Goal: Task Accomplishment & Management: Use online tool/utility

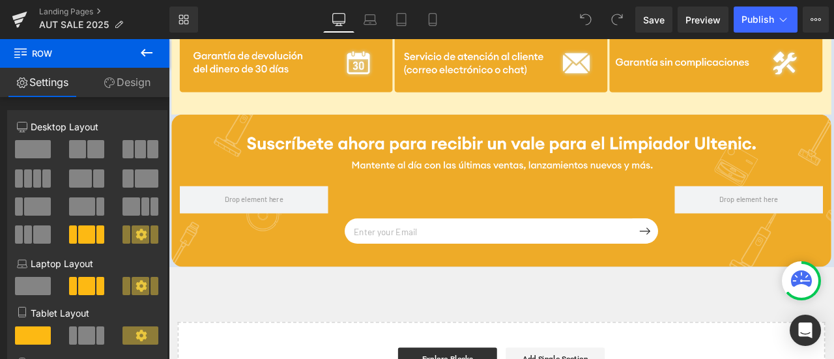
scroll to position [3142, 0]
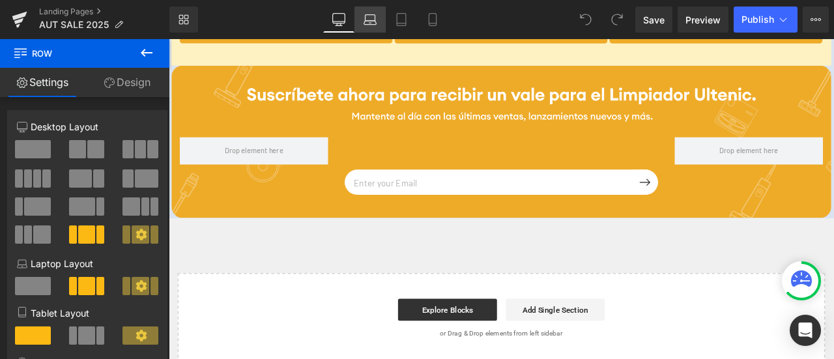
drag, startPoint x: 197, startPoint y: 29, endPoint x: 374, endPoint y: 21, distance: 176.9
click at [374, 21] on icon at bounding box center [370, 23] width 12 height 4
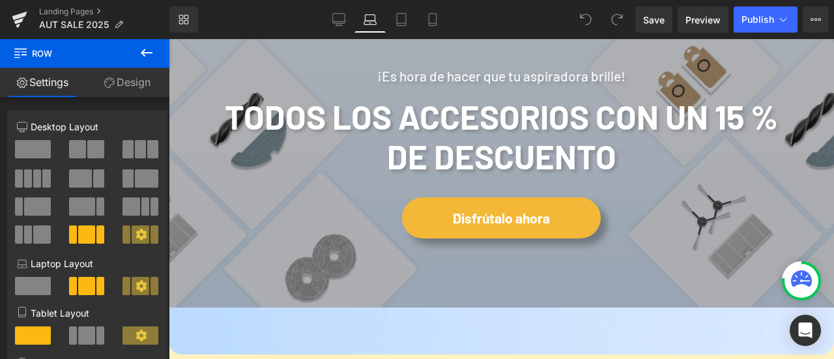
scroll to position [2129, 0]
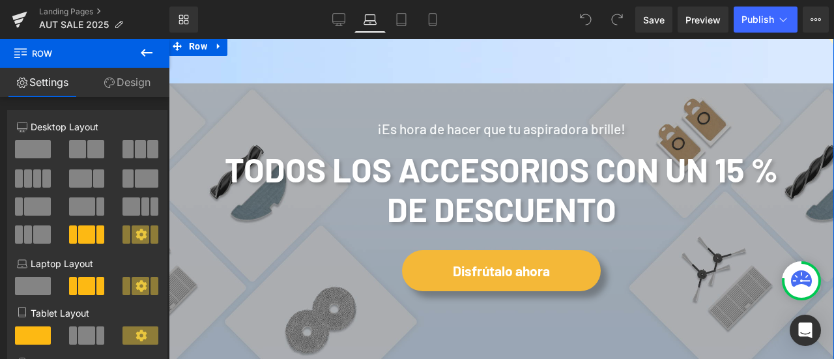
click at [306, 128] on div "¡Es hora de hacer que tu aspiradora brille! Heading Todos los accesorios con un…" at bounding box center [502, 222] width 666 height 371
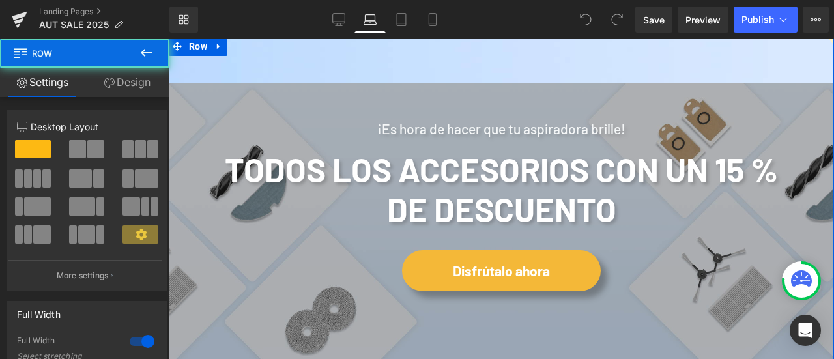
click at [152, 80] on link "Design" at bounding box center [127, 82] width 85 height 29
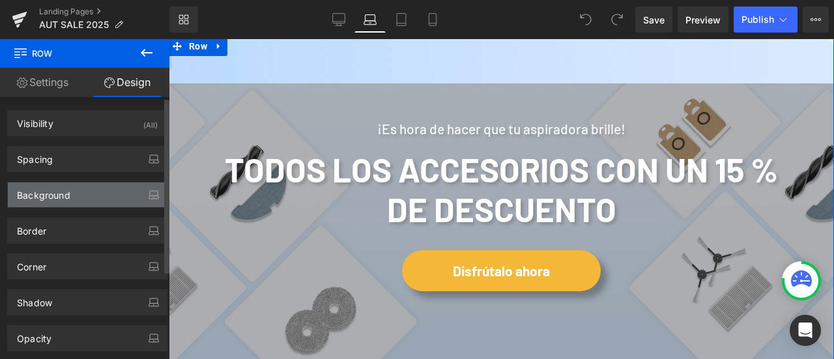
type input "[URL][DOMAIN_NAME]"
click at [132, 194] on div "Background" at bounding box center [87, 195] width 159 height 25
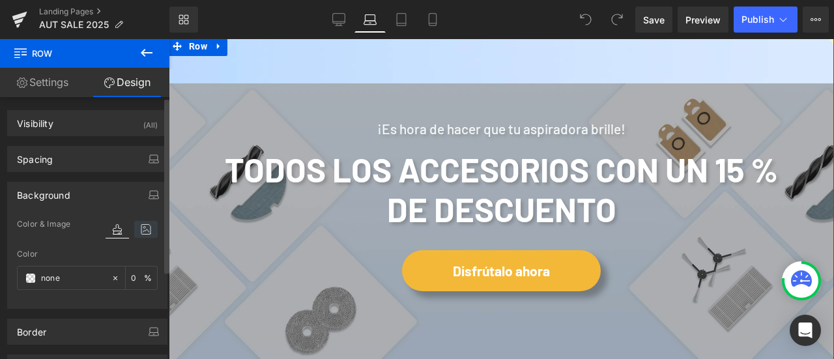
click at [148, 229] on icon at bounding box center [145, 229] width 23 height 17
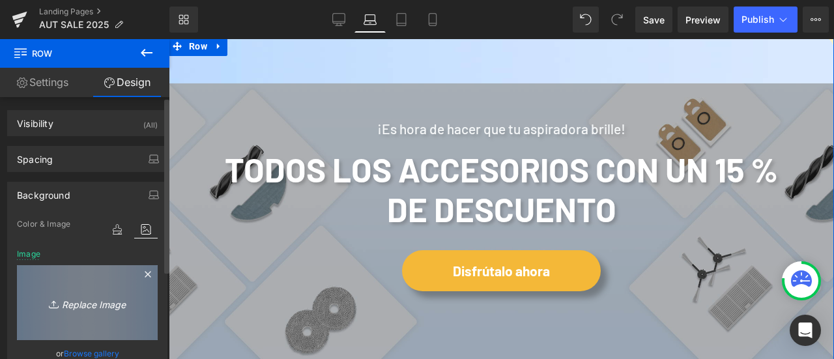
click at [120, 295] on icon "Replace Image" at bounding box center [87, 303] width 104 height 16
type input "C:\fakepath\landing page background.png"
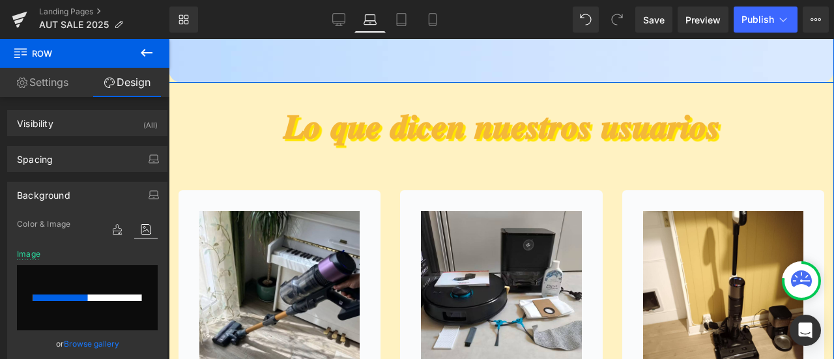
scroll to position [2455, 0]
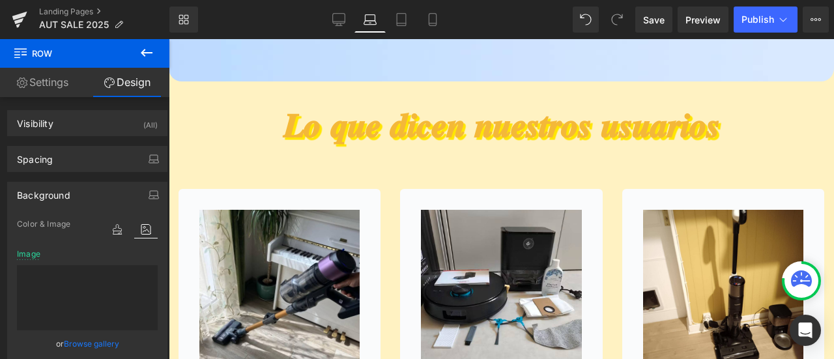
type input "[URL][DOMAIN_NAME]"
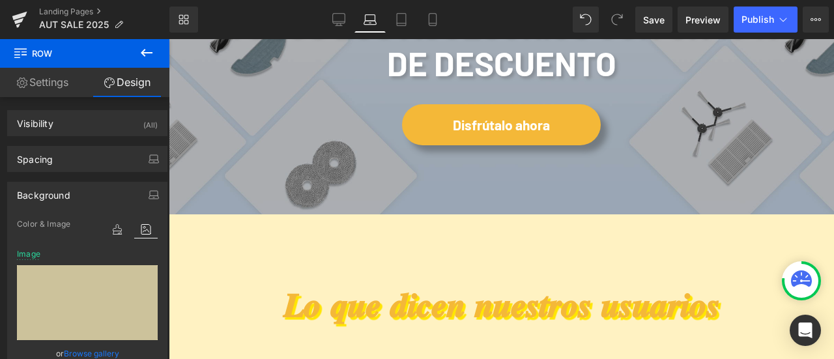
scroll to position [2194, 0]
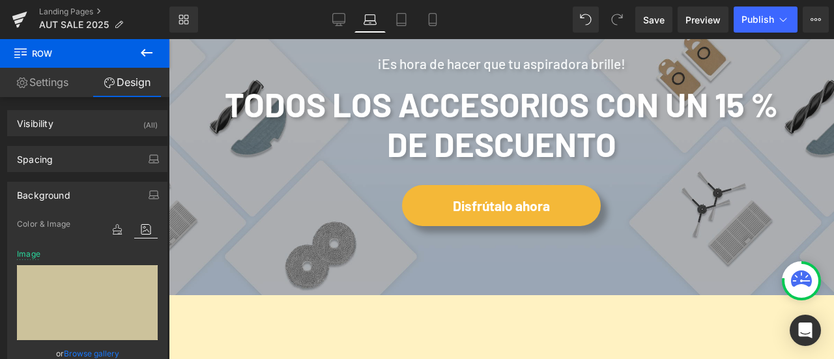
click at [169, 39] on div at bounding box center [169, 39] width 0 height 0
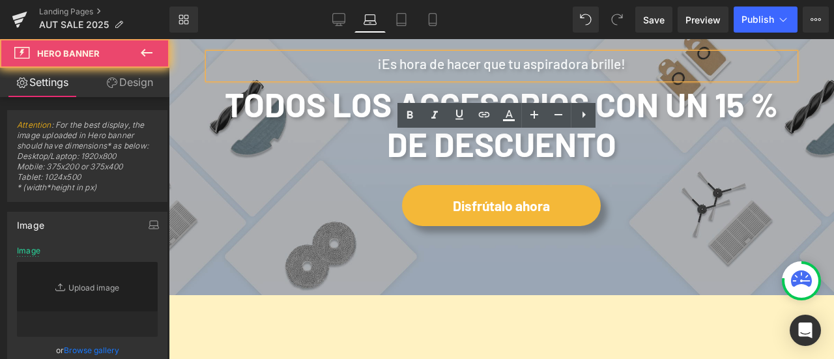
click at [183, 149] on span "¡Es hora de hacer que tu aspiradora brille! Heading Todos los accesorios con un…" at bounding box center [502, 125] width 666 height 214
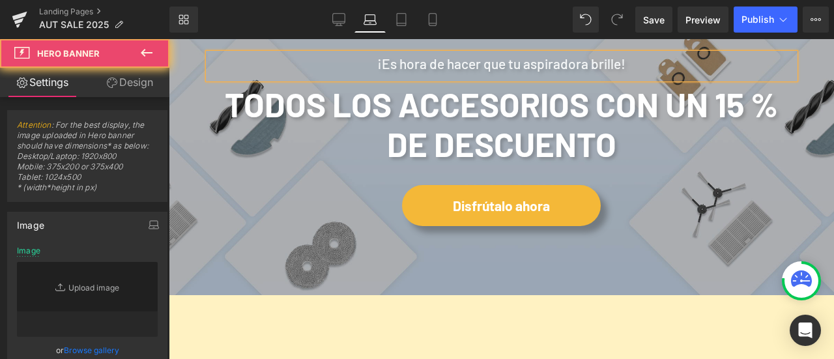
type input "[URL][DOMAIN_NAME]"
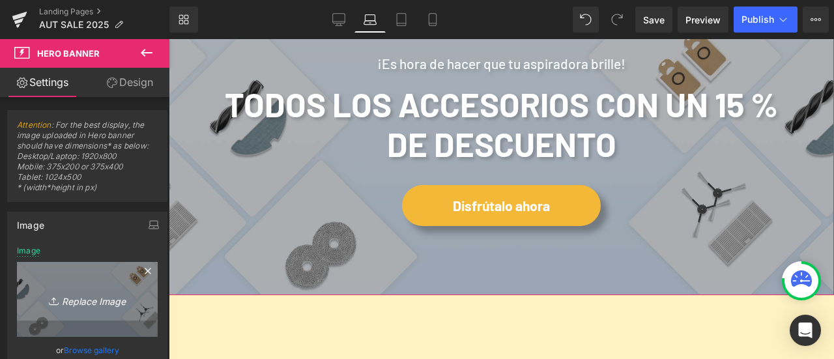
click at [106, 298] on icon "Replace Image" at bounding box center [87, 299] width 104 height 16
type input "C:\fakepath\ACC PC.png"
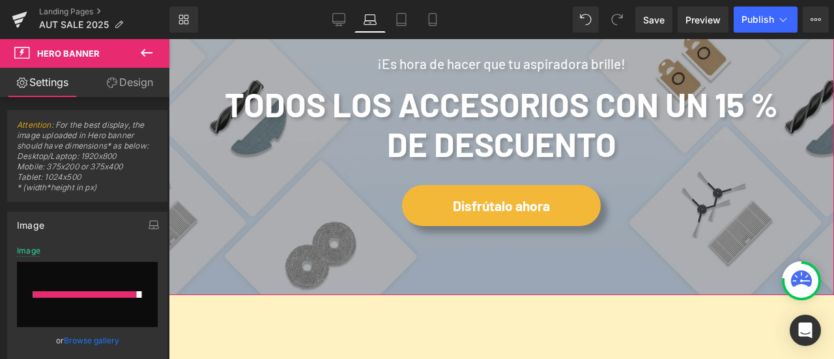
click at [84, 308] on input "file" at bounding box center [87, 294] width 141 height 65
type input "C:\fakepath\ACC PC.png"
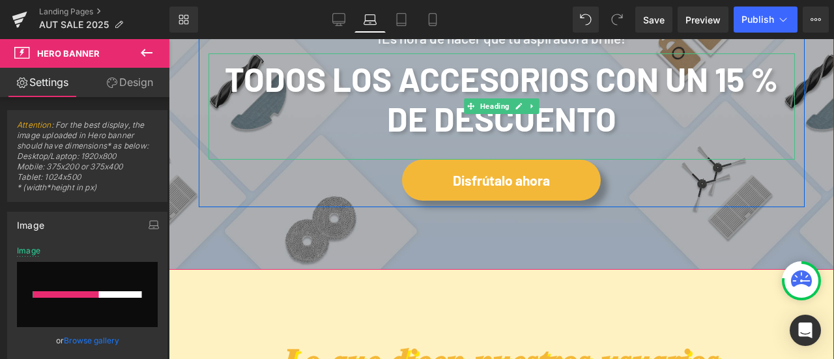
scroll to position [2260, 0]
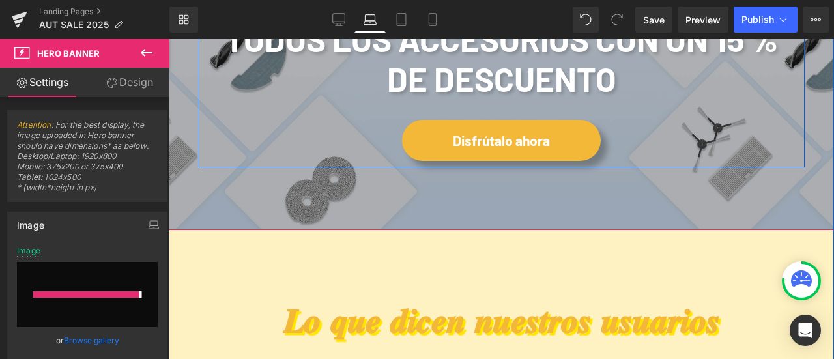
type input "[URL][DOMAIN_NAME]"
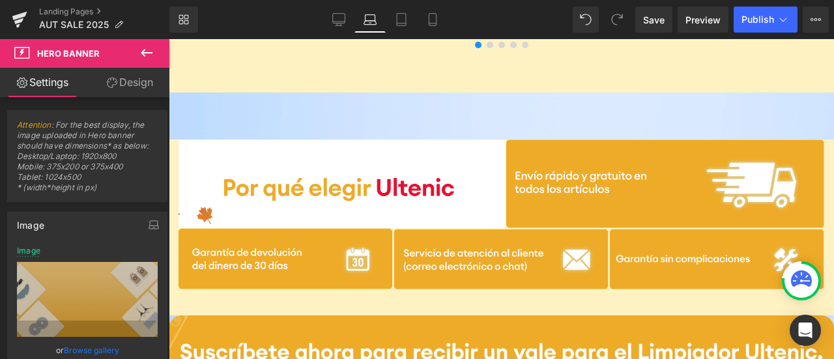
scroll to position [3107, 0]
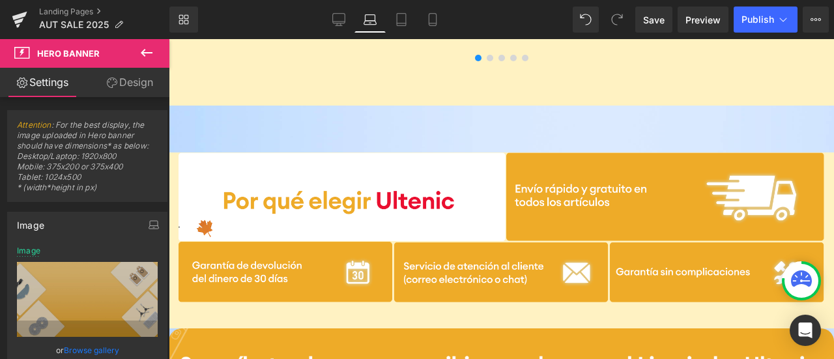
click at [279, 205] on div "Image Email Field Submit Button Row Newsletter Row Row Image Row Email Field Su…" at bounding box center [502, 337] width 666 height 462
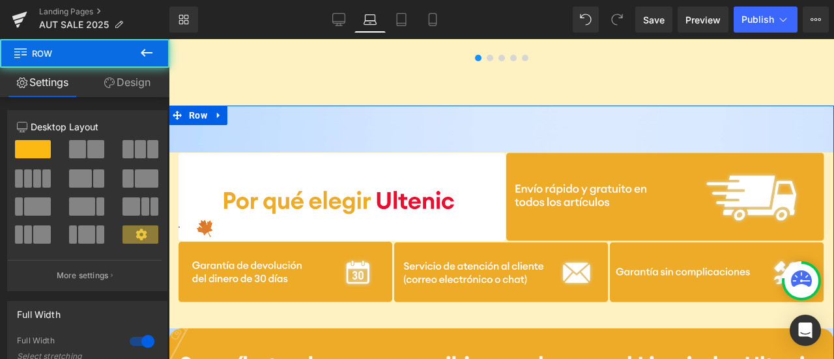
click at [141, 89] on link "Design" at bounding box center [127, 82] width 85 height 29
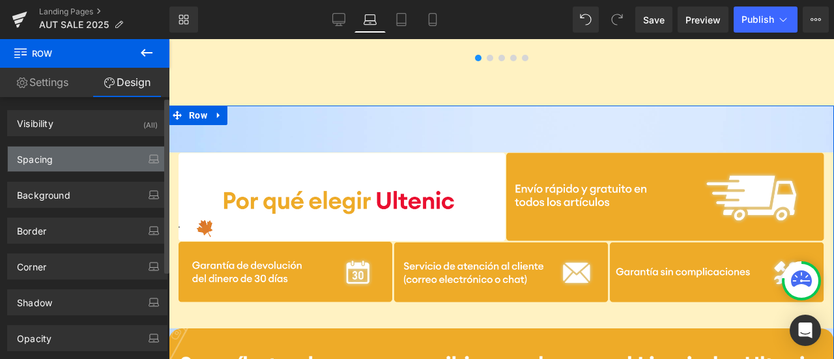
type input "[URL][DOMAIN_NAME]"
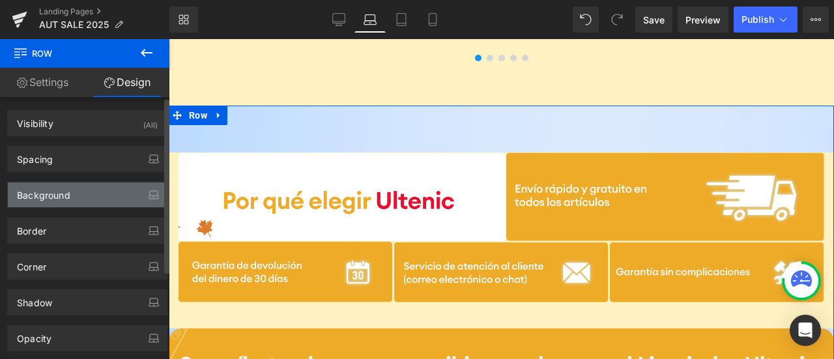
click at [112, 185] on div "Background" at bounding box center [87, 195] width 159 height 25
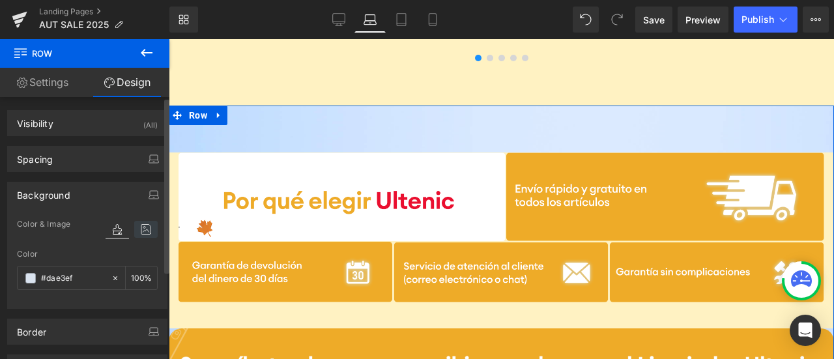
click at [144, 232] on icon at bounding box center [145, 229] width 23 height 17
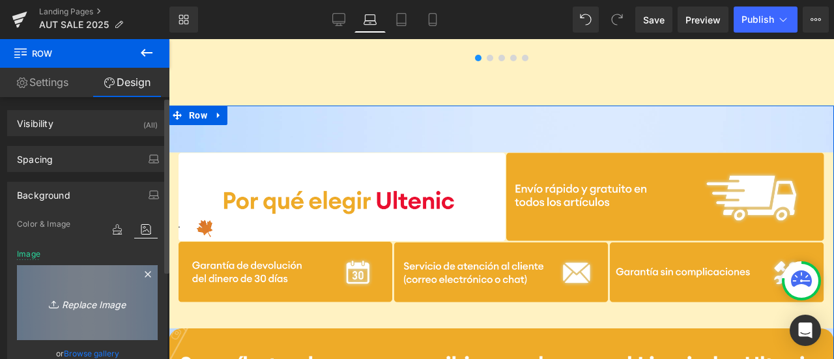
click at [122, 295] on icon "Replace Image" at bounding box center [87, 303] width 104 height 16
type input "C:\fakepath\landing page background.png"
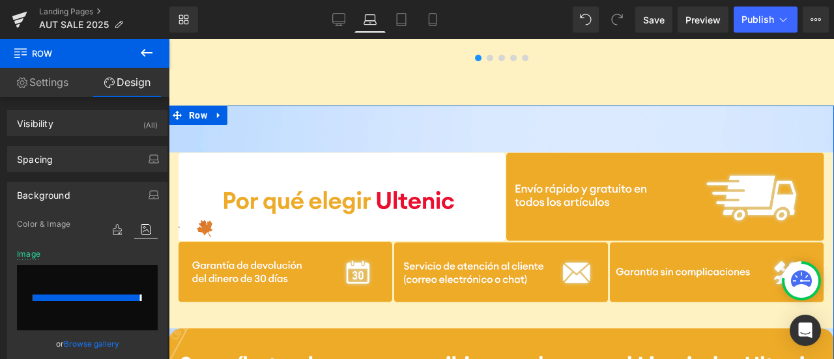
type input "[URL][DOMAIN_NAME]"
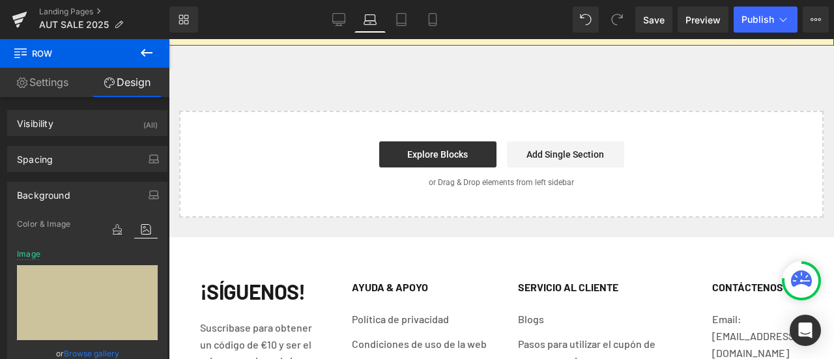
scroll to position [3759, 0]
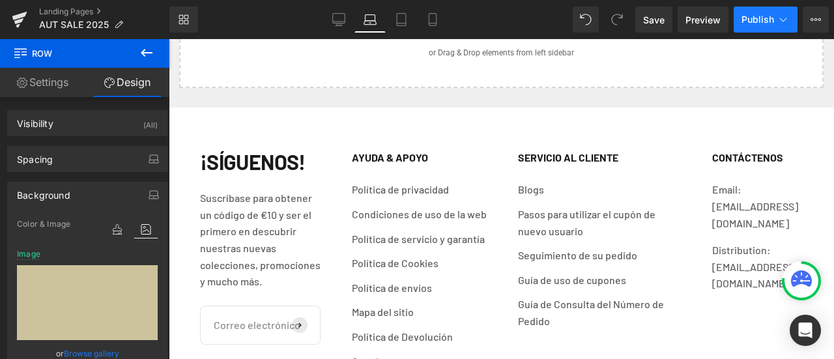
click at [775, 12] on button "Publish" at bounding box center [766, 20] width 64 height 26
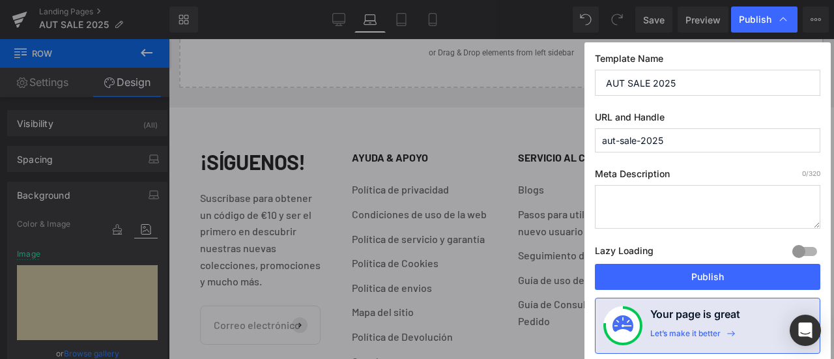
click at [741, 261] on div "Lazy Loading Build Upgrade plan to unlock" at bounding box center [708, 254] width 226 height 22
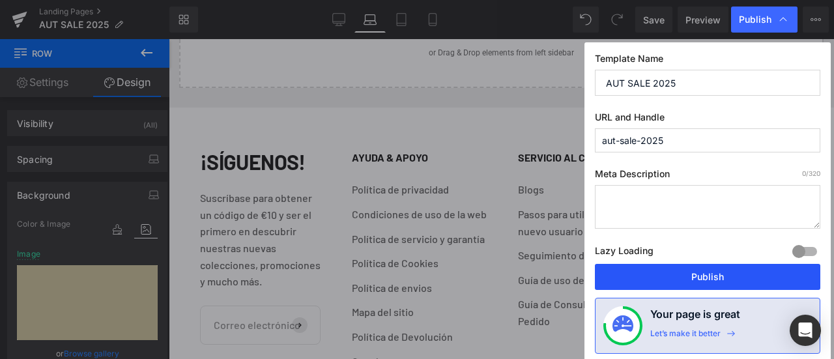
click at [737, 268] on button "Publish" at bounding box center [708, 277] width 226 height 26
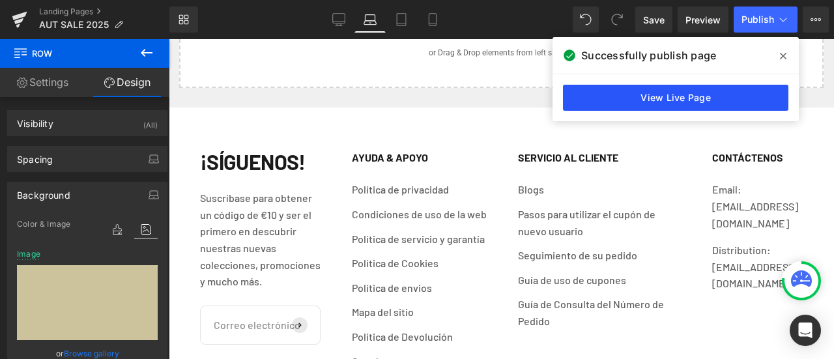
click at [640, 93] on link "View Live Page" at bounding box center [676, 98] width 226 height 26
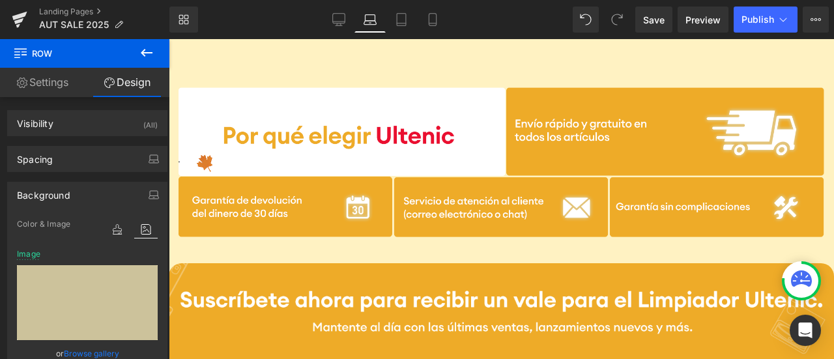
scroll to position [3368, 0]
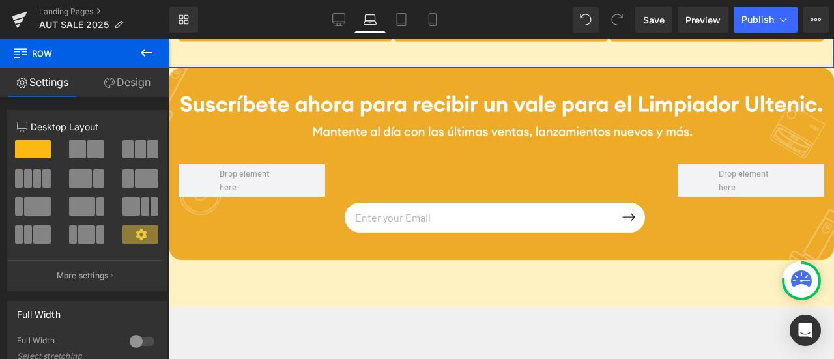
click at [140, 91] on link "Design" at bounding box center [127, 82] width 85 height 29
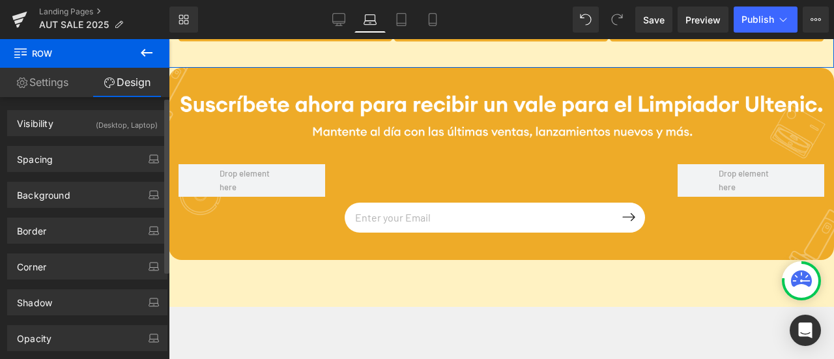
type input "[URL][DOMAIN_NAME]"
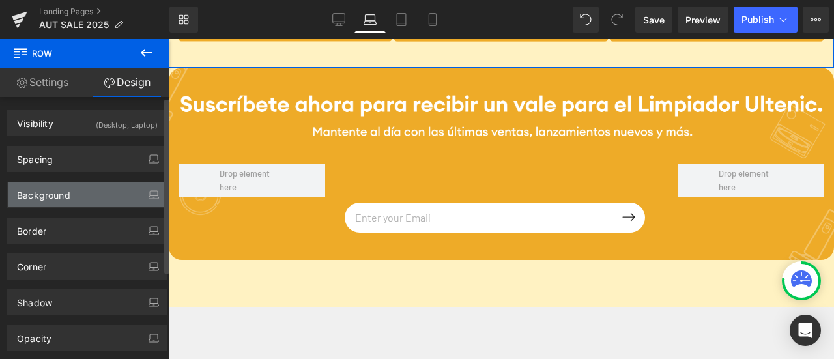
click at [107, 194] on div "Background" at bounding box center [87, 195] width 159 height 25
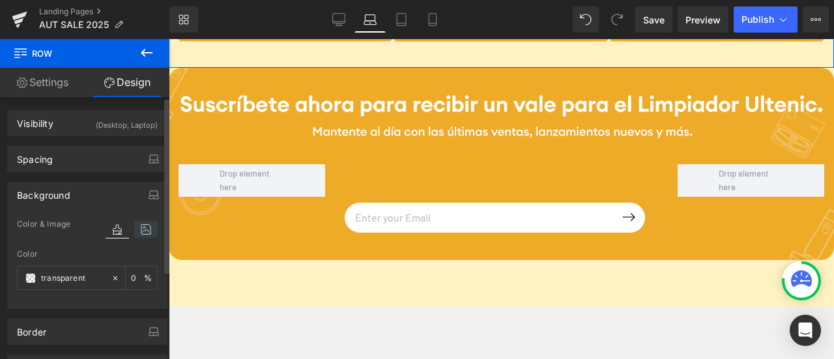
click at [143, 228] on icon at bounding box center [145, 229] width 23 height 17
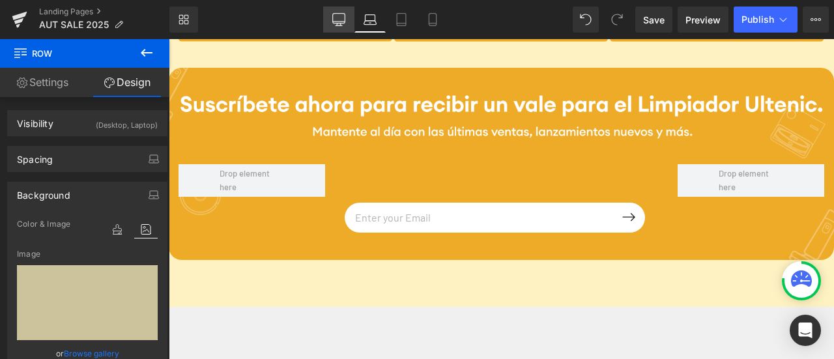
click at [332, 24] on icon at bounding box center [338, 19] width 13 height 13
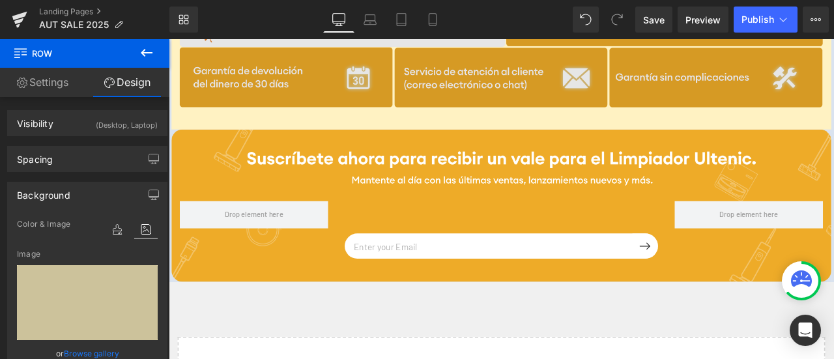
scroll to position [3056, 0]
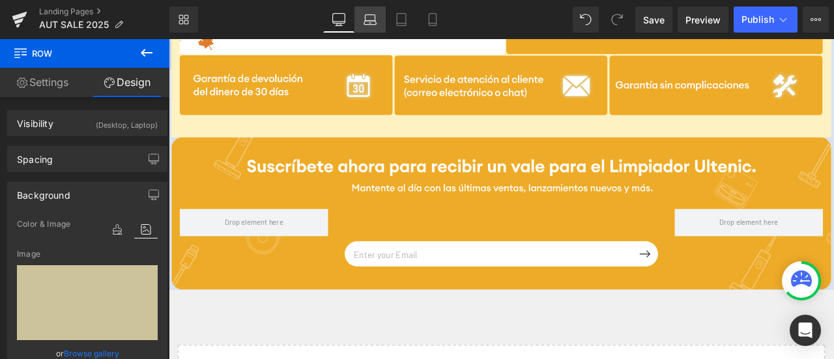
click at [372, 21] on icon at bounding box center [370, 23] width 12 height 4
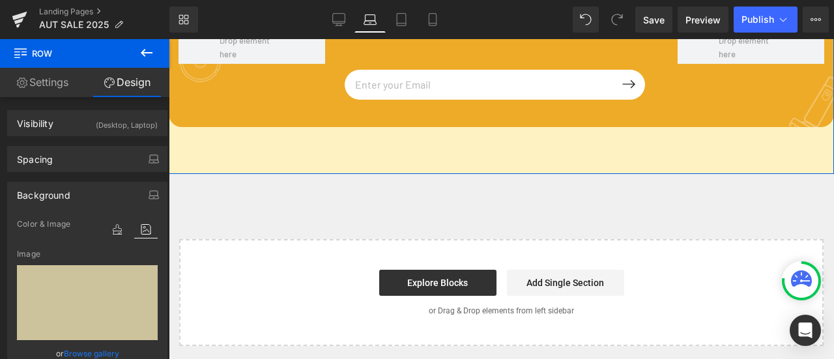
scroll to position [3648, 0]
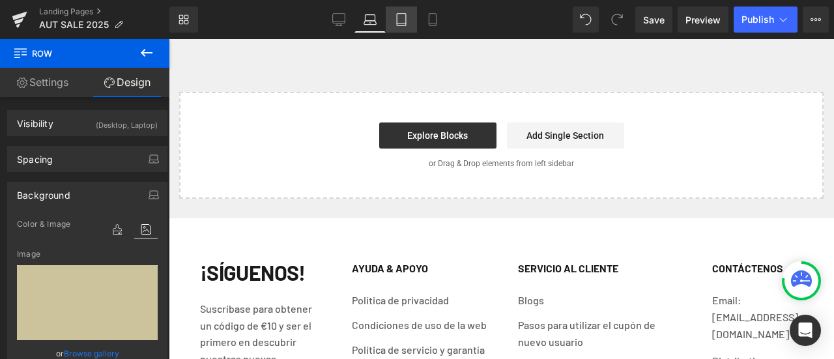
click at [412, 16] on link "Tablet" at bounding box center [401, 20] width 31 height 26
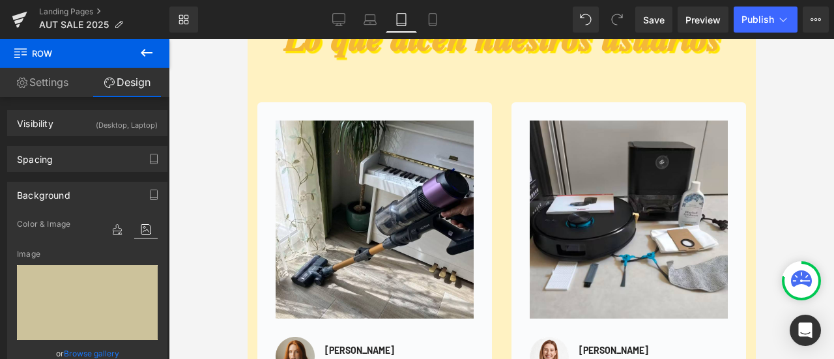
scroll to position [1565, 0]
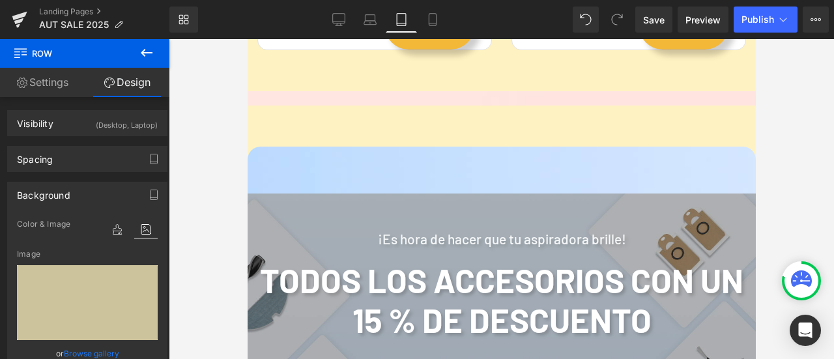
click at [484, 176] on div "¡Es hora de hacer que tu aspiradora brille! Heading Todos los accesorios con un…" at bounding box center [501, 331] width 509 height 369
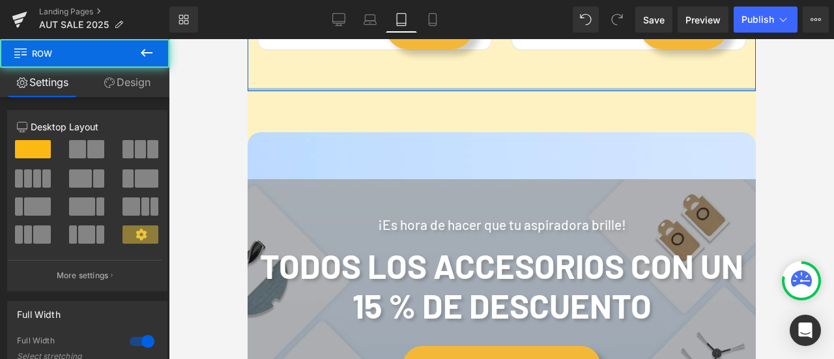
scroll to position [1550, 0]
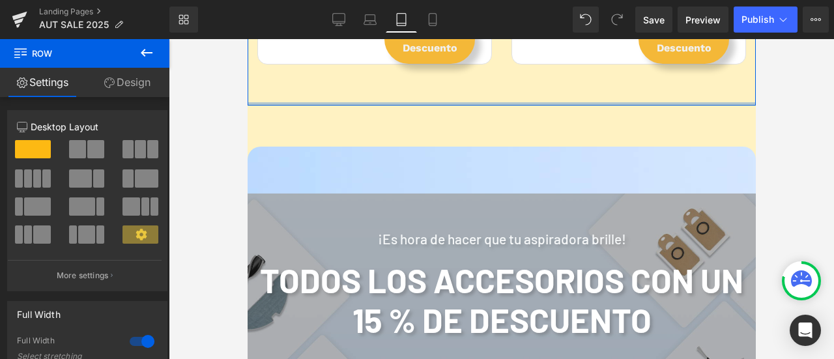
drag, startPoint x: 458, startPoint y: 104, endPoint x: 452, endPoint y: 68, distance: 35.8
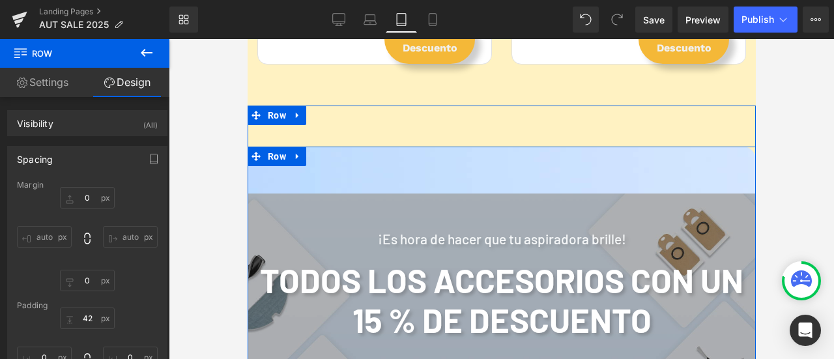
click at [484, 177] on div "¡Es hora de hacer que tu aspiradora brille! Heading Todos los accesorios con un…" at bounding box center [501, 331] width 509 height 369
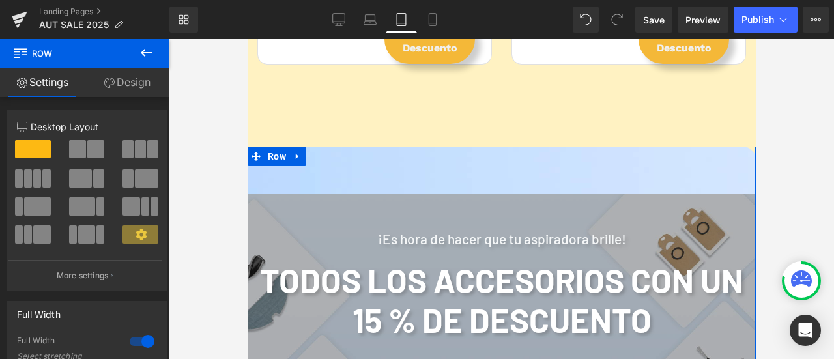
click at [133, 88] on link "Design" at bounding box center [127, 82] width 85 height 29
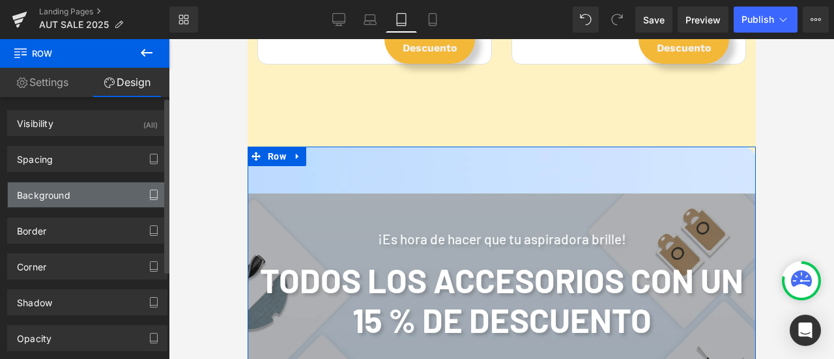
type input "[URL][DOMAIN_NAME]"
click at [143, 194] on button "button" at bounding box center [153, 195] width 21 height 25
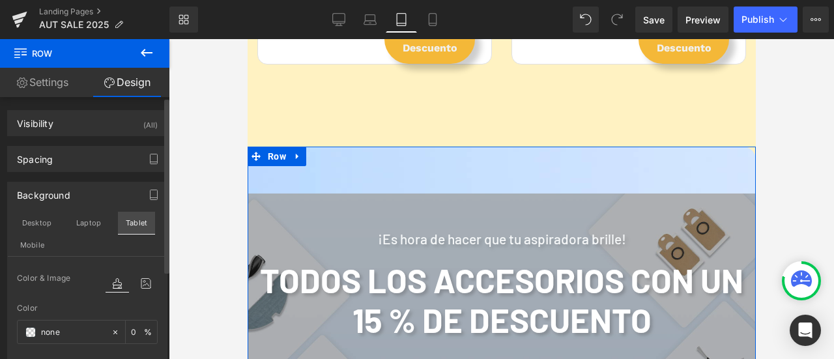
click at [146, 222] on button "Tablet" at bounding box center [136, 223] width 37 height 22
click at [145, 282] on icon at bounding box center [145, 283] width 23 height 17
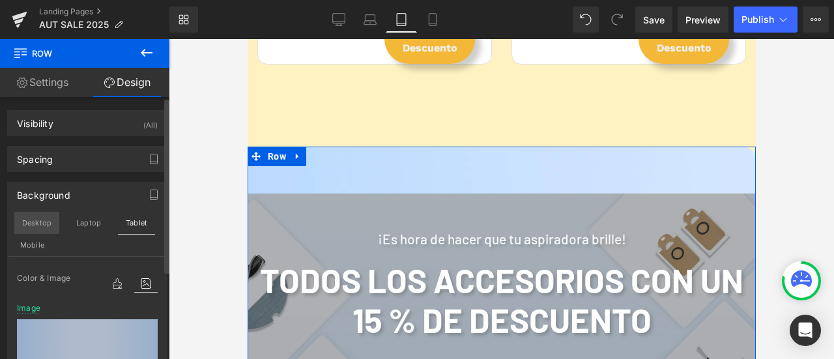
click at [34, 229] on button "Desktop" at bounding box center [36, 223] width 45 height 22
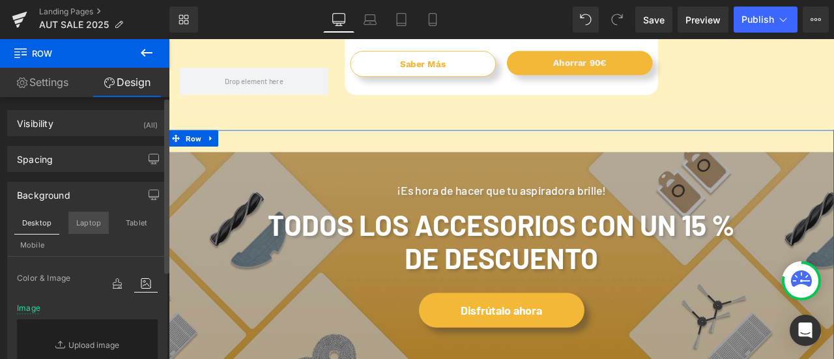
click at [73, 220] on button "Laptop" at bounding box center [88, 223] width 40 height 22
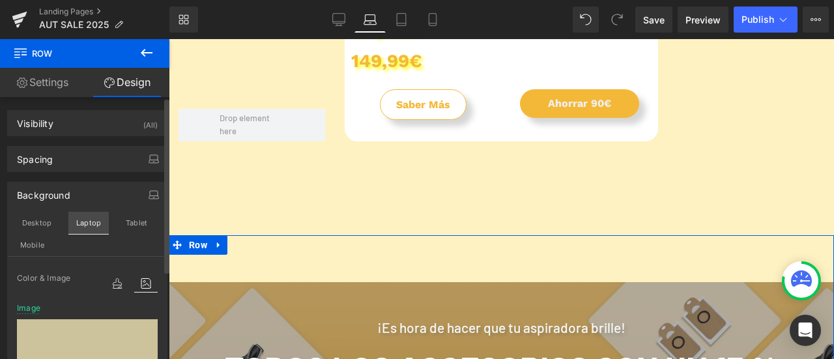
scroll to position [2099, 0]
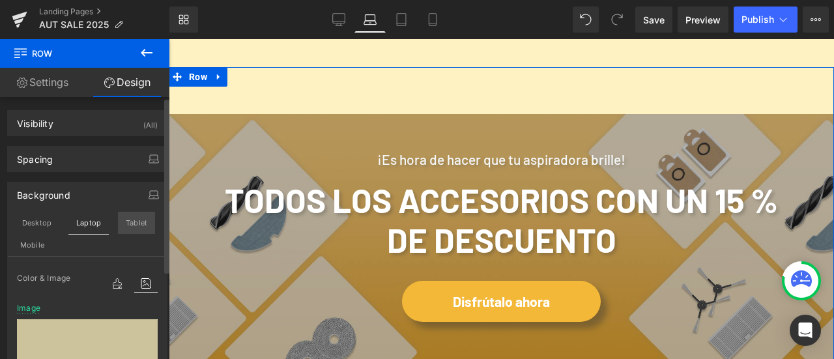
click at [132, 214] on button "Tablet" at bounding box center [136, 223] width 37 height 22
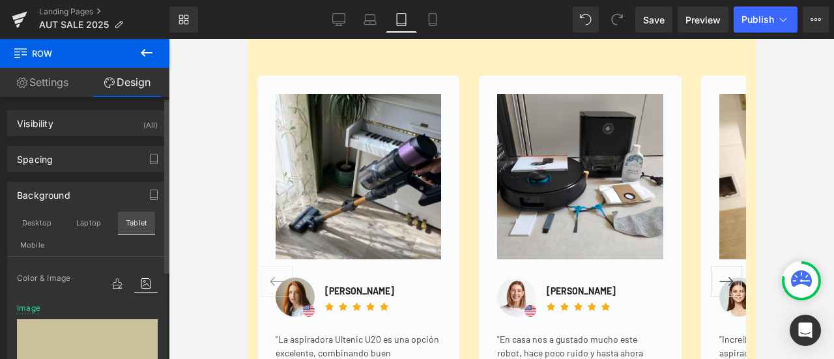
type input "[URL][DOMAIN_NAME]"
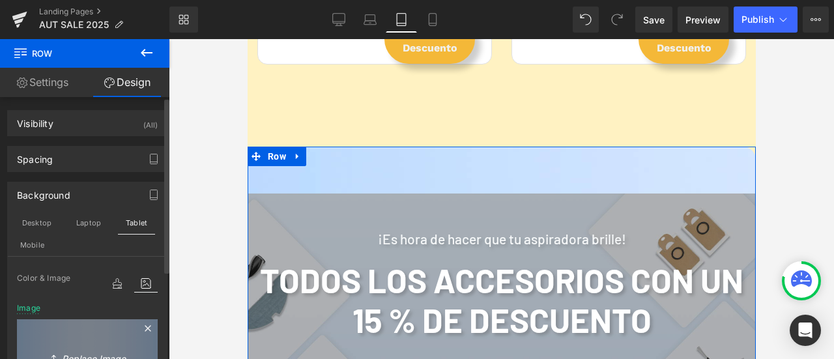
click at [110, 325] on link "Replace Image" at bounding box center [87, 356] width 141 height 75
type input "C:\fakepath\landing page background.png"
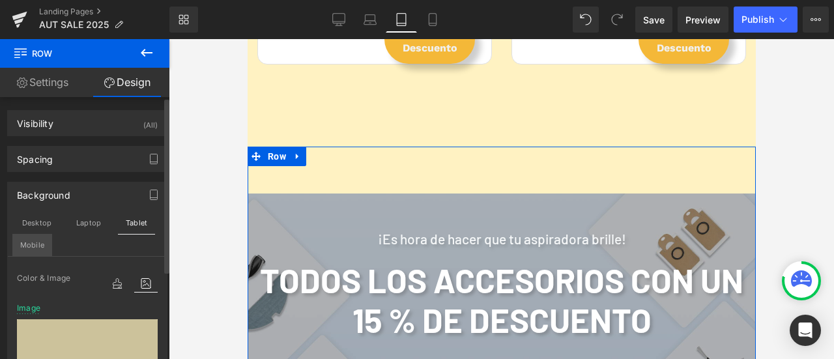
click at [43, 243] on button "Mobile" at bounding box center [32, 245] width 40 height 22
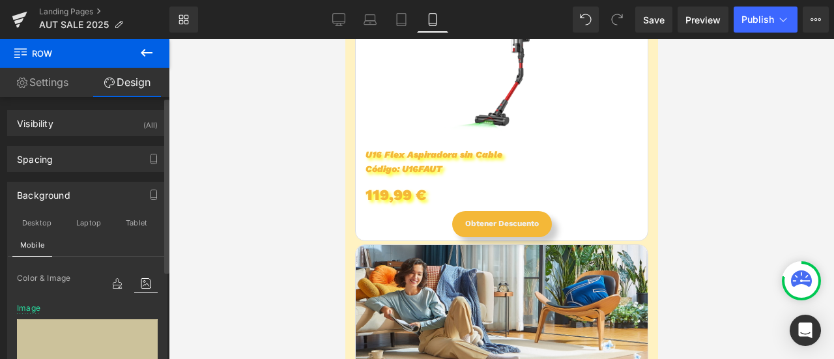
type input "[URL][DOMAIN_NAME]"
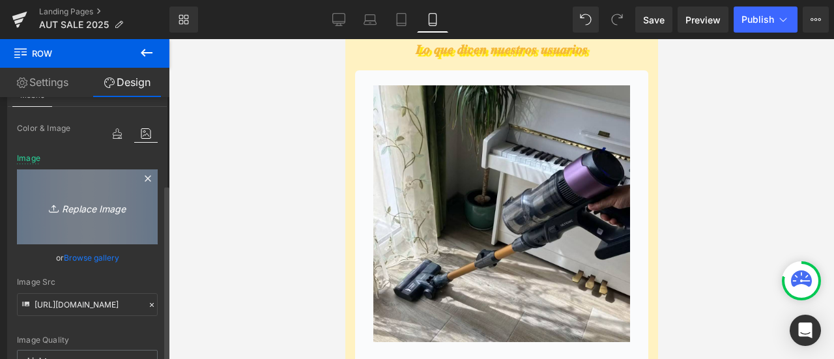
scroll to position [130, 0]
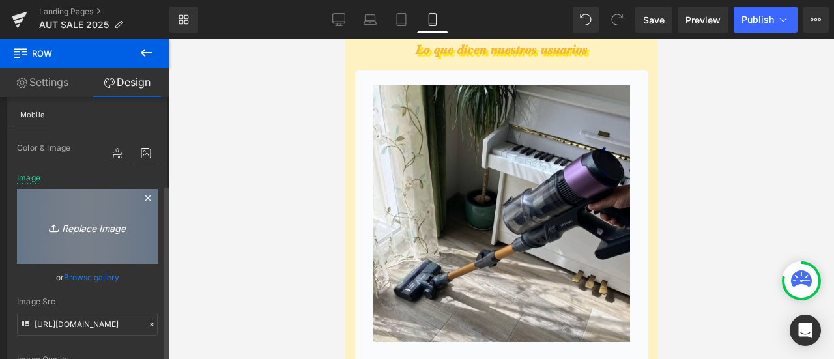
click at [83, 222] on icon "Replace Image" at bounding box center [87, 226] width 104 height 16
type input "C:\fakepath\landing page background.png"
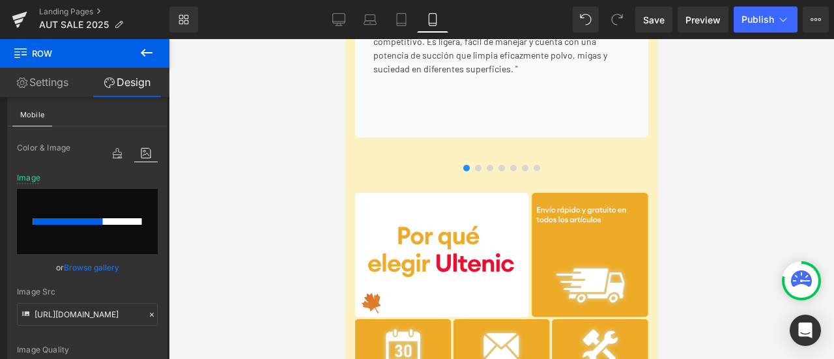
scroll to position [4054, 0]
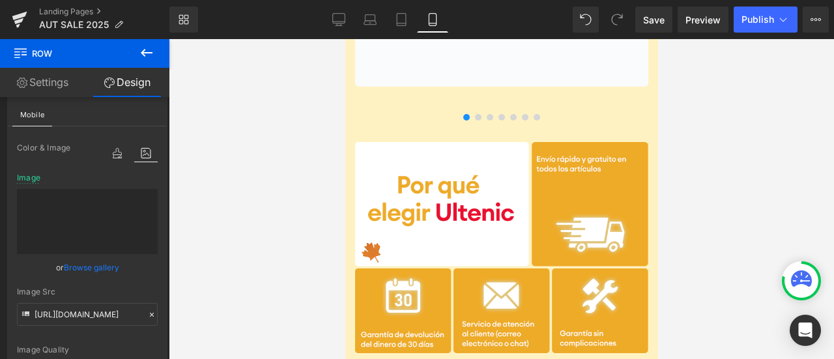
type input "[URL][DOMAIN_NAME]"
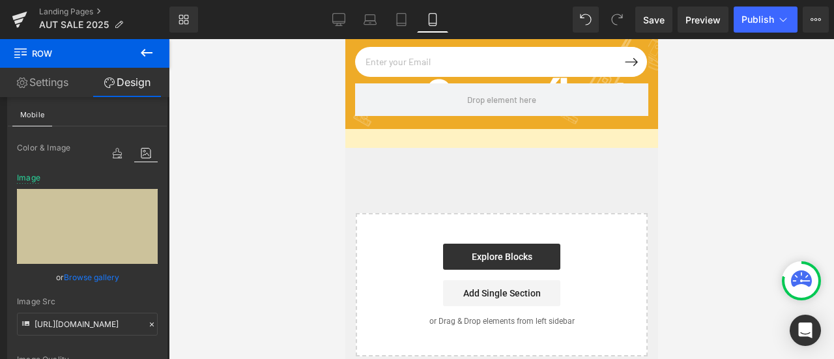
scroll to position [4510, 0]
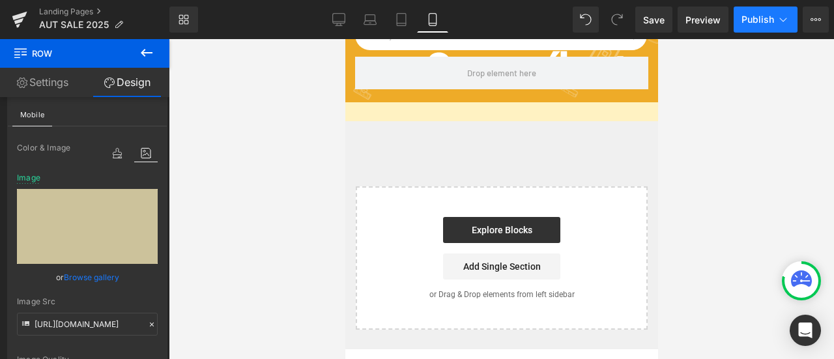
click at [760, 27] on button "Publish" at bounding box center [766, 20] width 64 height 26
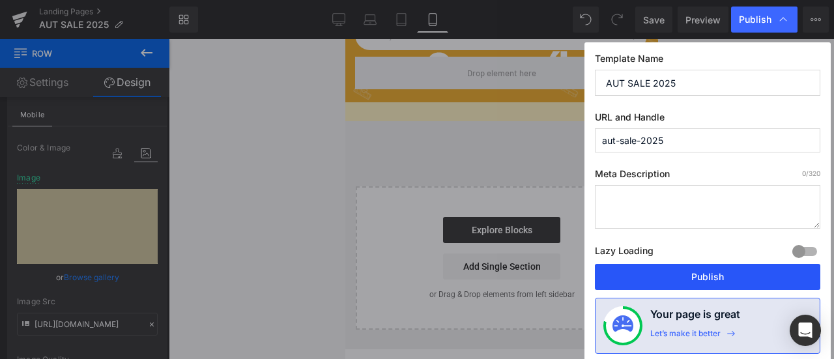
click at [720, 270] on button "Publish" at bounding box center [708, 277] width 226 height 26
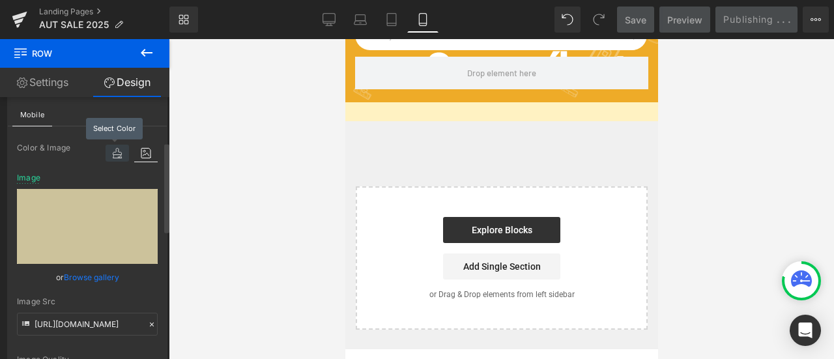
click at [108, 158] on icon at bounding box center [117, 153] width 23 height 17
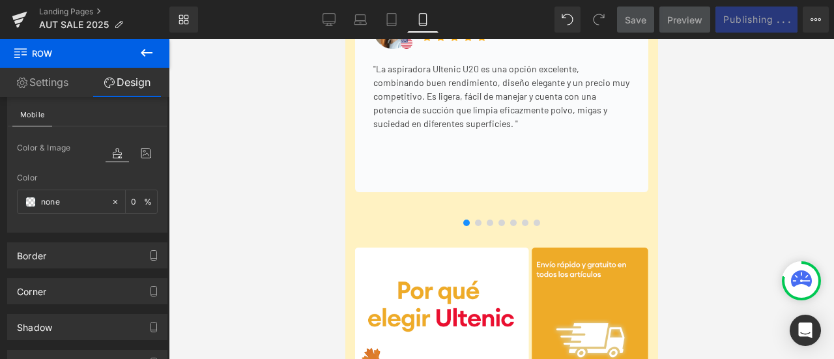
scroll to position [3923, 0]
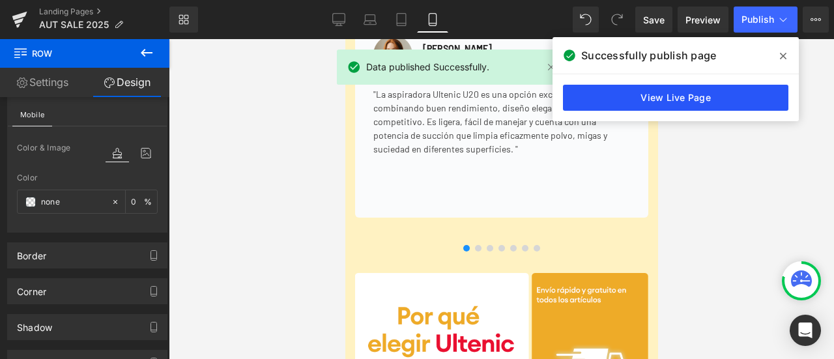
click at [619, 91] on link "View Live Page" at bounding box center [676, 98] width 226 height 26
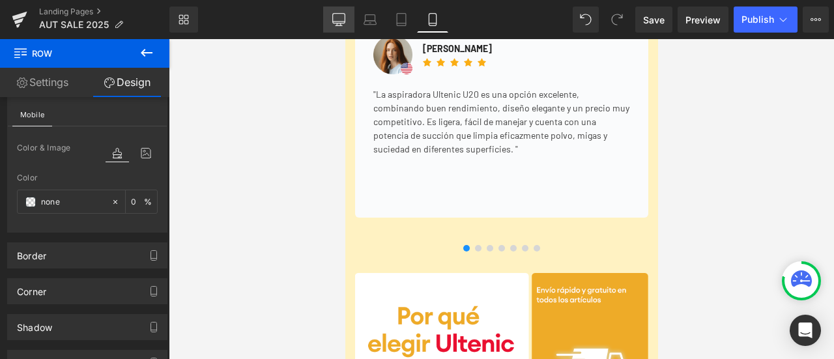
click at [329, 20] on link "Desktop" at bounding box center [338, 20] width 31 height 26
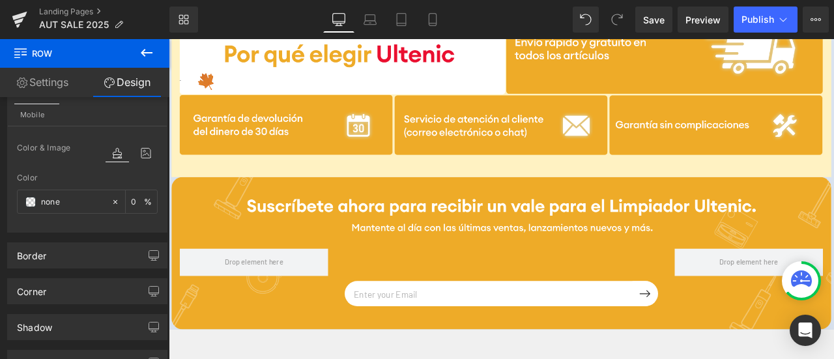
scroll to position [3037, 0]
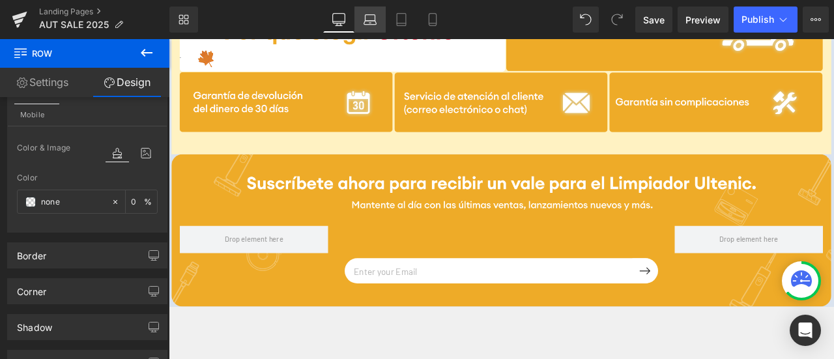
click at [361, 23] on link "Laptop" at bounding box center [370, 20] width 31 height 26
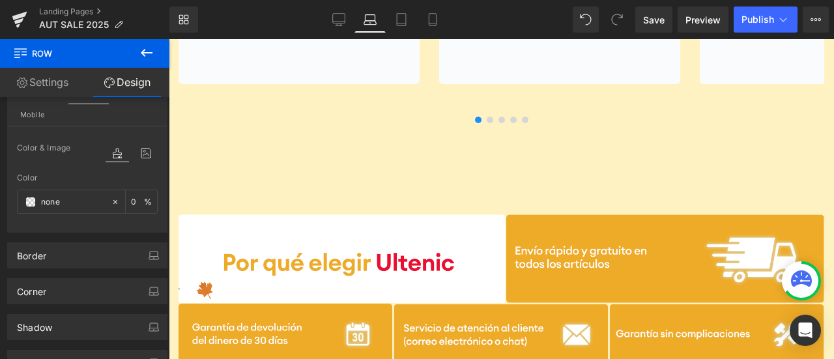
type input "0"
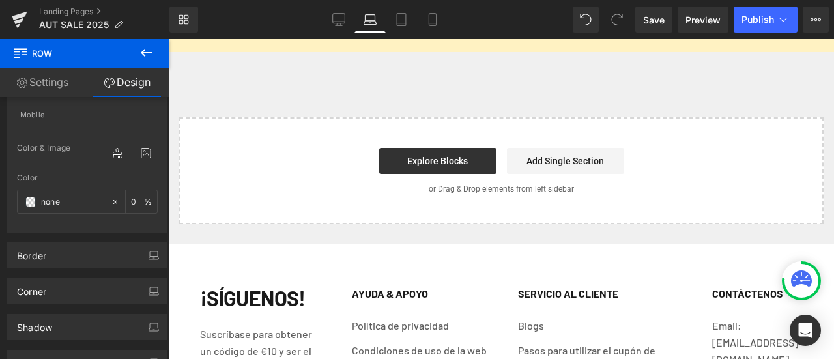
scroll to position [3670, 0]
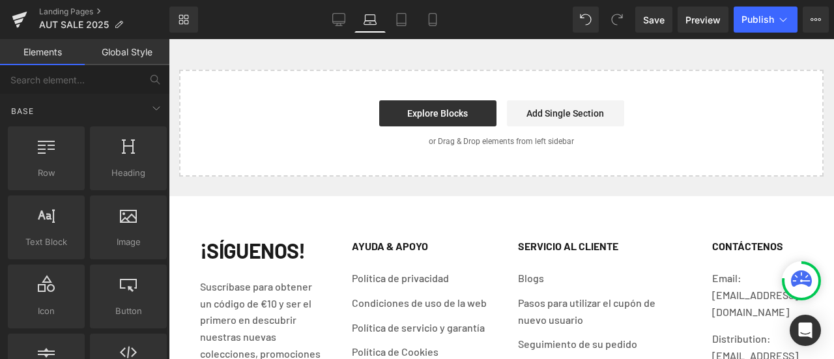
click at [123, 57] on link "Global Style" at bounding box center [127, 52] width 85 height 26
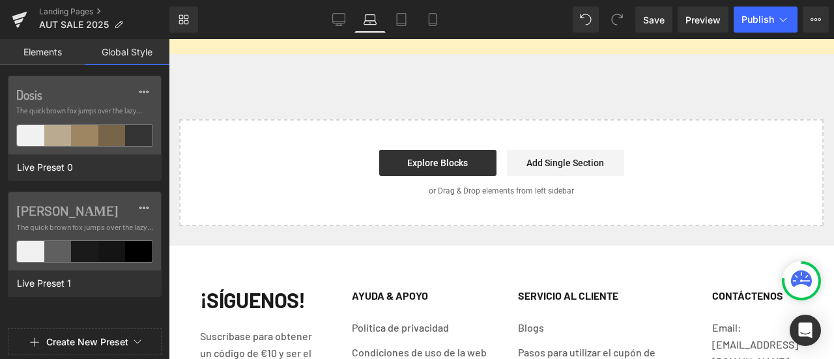
scroll to position [3344, 0]
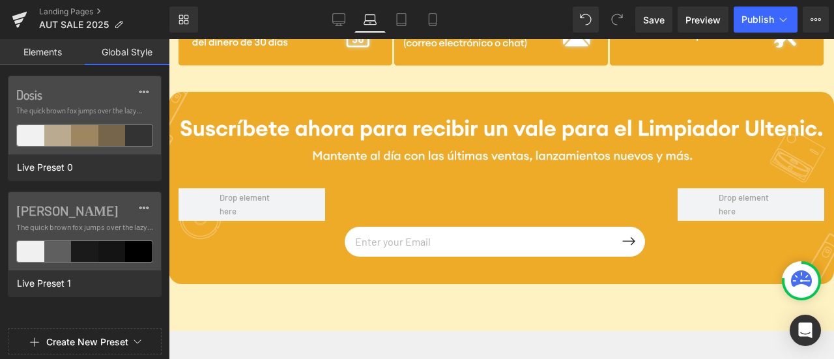
click at [169, 39] on div "40px" at bounding box center [169, 39] width 0 height 0
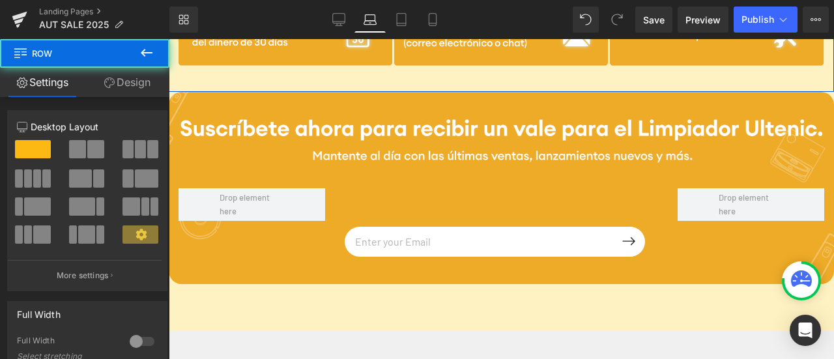
click at [121, 88] on link "Design" at bounding box center [127, 82] width 85 height 29
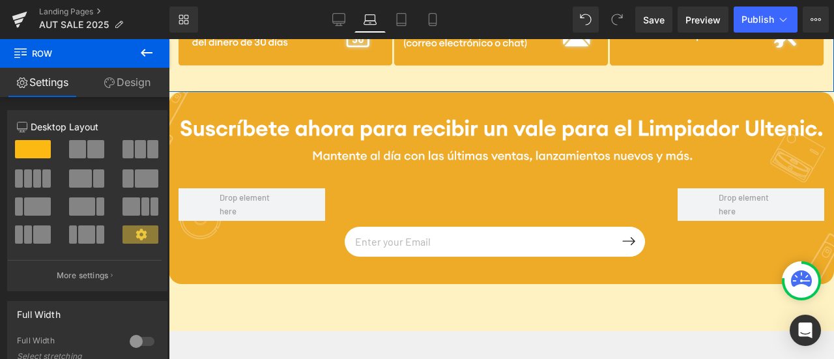
click at [128, 95] on link "Design" at bounding box center [127, 82] width 85 height 29
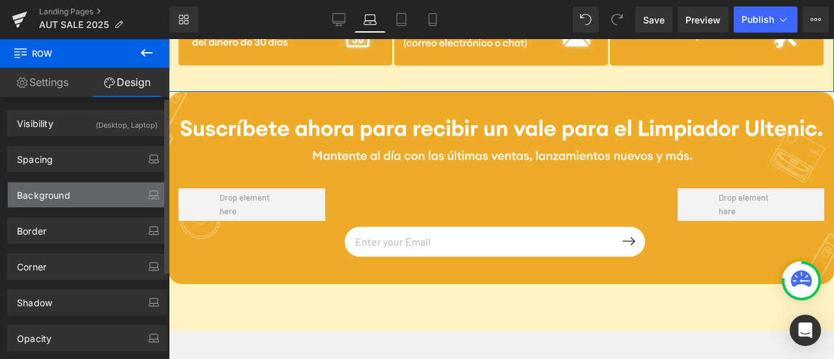
type input "[URL][DOMAIN_NAME]"
click at [111, 196] on div "Background" at bounding box center [87, 195] width 159 height 25
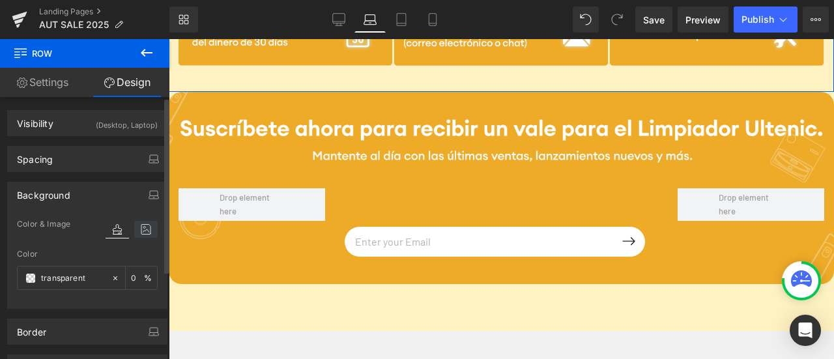
click at [134, 230] on icon at bounding box center [145, 229] width 23 height 17
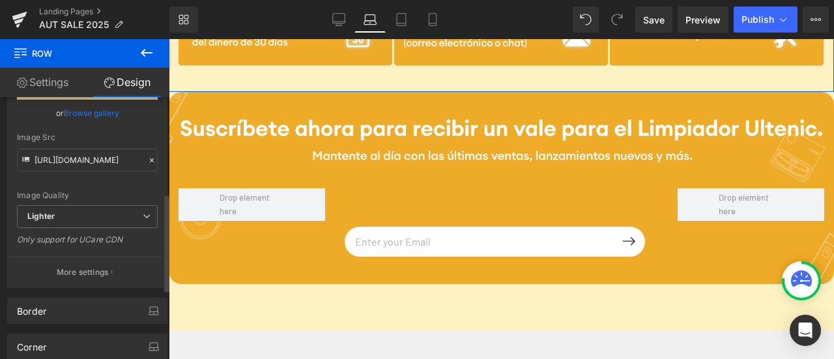
scroll to position [261, 0]
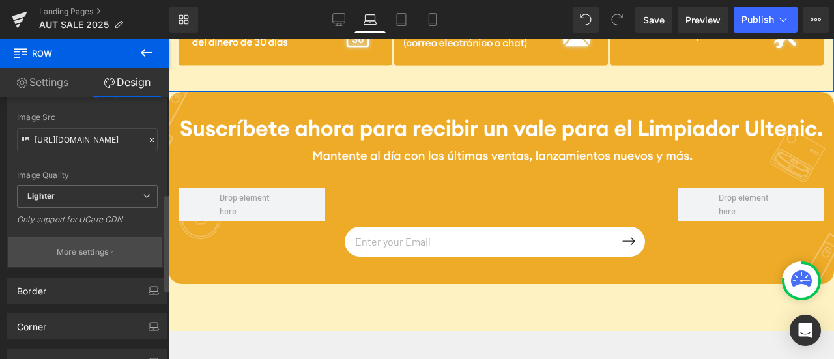
click at [91, 243] on button "More settings" at bounding box center [85, 252] width 154 height 31
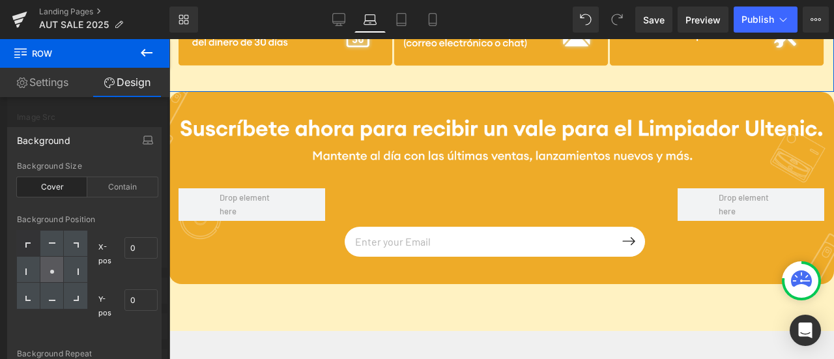
click at [55, 267] on div at bounding box center [51, 270] width 23 height 26
type input "50"
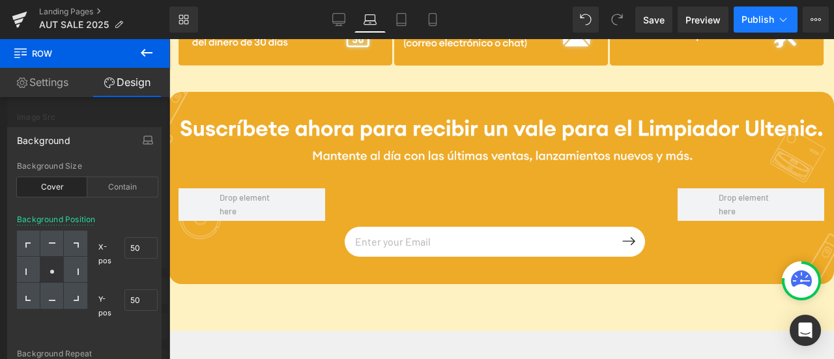
click at [757, 20] on span "Publish" at bounding box center [758, 19] width 33 height 10
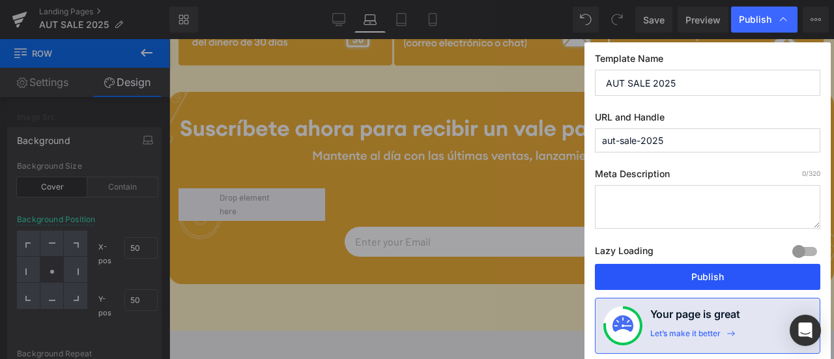
click at [681, 265] on button "Publish" at bounding box center [708, 277] width 226 height 26
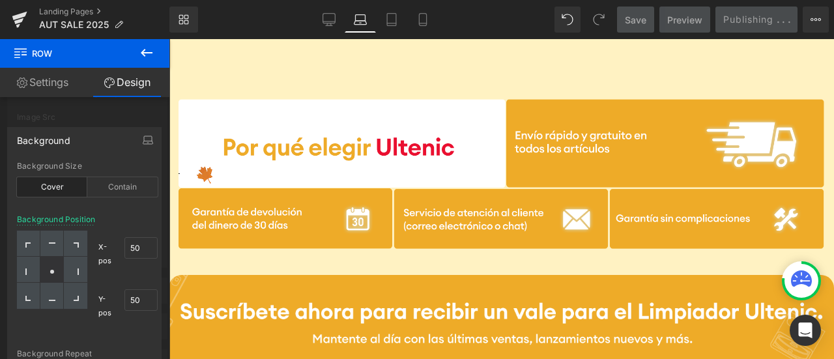
scroll to position [3148, 0]
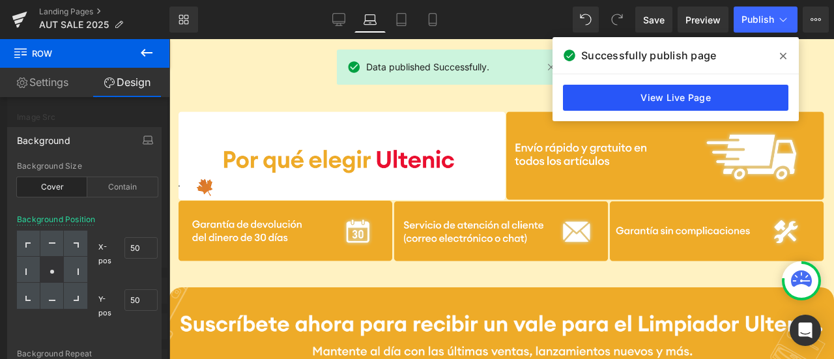
click at [682, 108] on link "View Live Page" at bounding box center [676, 98] width 226 height 26
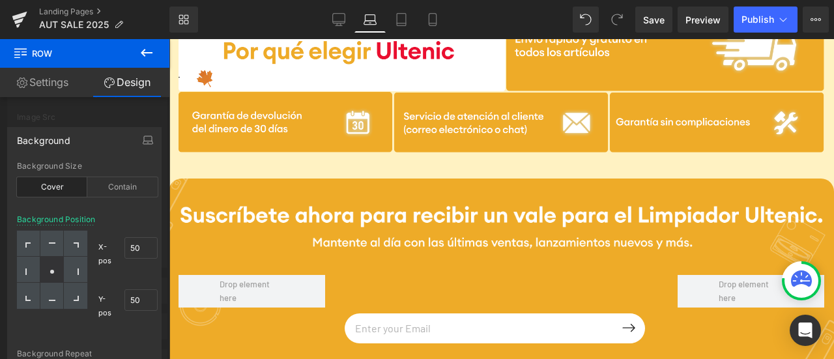
scroll to position [3344, 0]
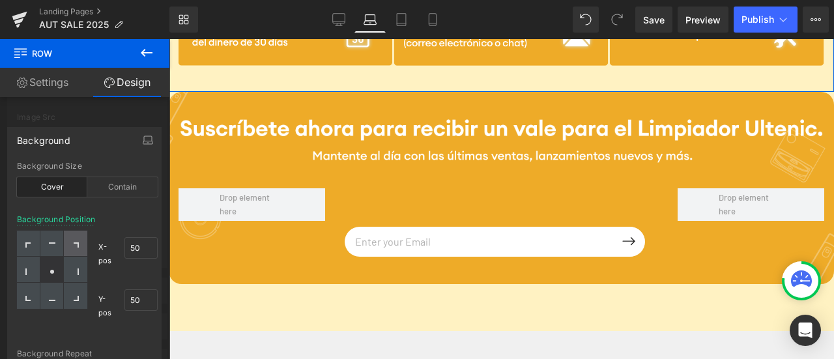
click at [71, 241] on div at bounding box center [75, 244] width 23 height 26
type input "100"
type input "0"
click at [27, 241] on div at bounding box center [28, 244] width 23 height 26
type input "0"
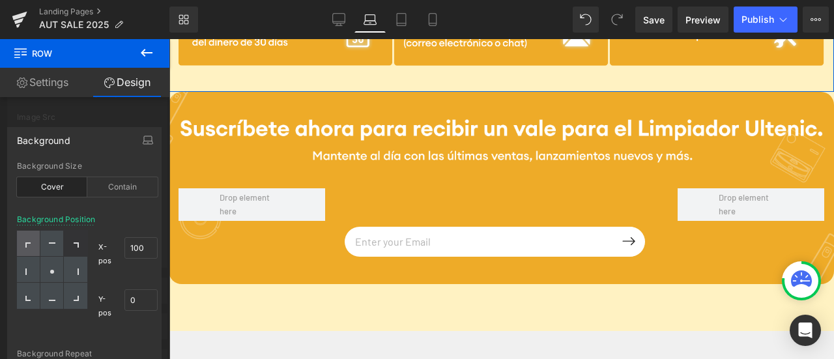
type input "0"
click at [57, 265] on div at bounding box center [51, 270] width 23 height 26
type input "50"
click at [55, 247] on div at bounding box center [51, 244] width 23 height 26
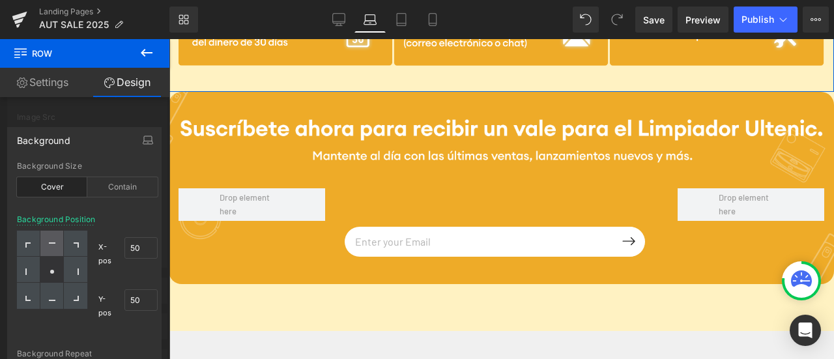
type input "50"
type input "0"
click at [75, 271] on icon at bounding box center [75, 272] width 7 height 7
type input "100"
type input "50"
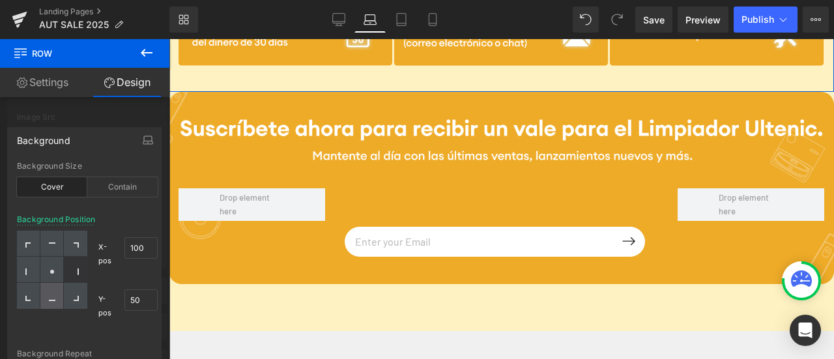
click at [59, 286] on div at bounding box center [51, 296] width 23 height 26
type input "50"
type input "100"
click at [55, 247] on div at bounding box center [51, 244] width 23 height 26
type input "50"
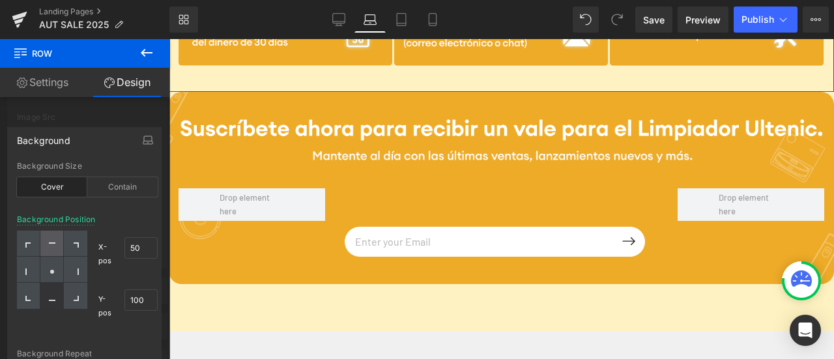
type input "0"
click at [70, 293] on div at bounding box center [75, 296] width 23 height 26
type input "100"
click at [53, 271] on icon at bounding box center [52, 272] width 7 height 7
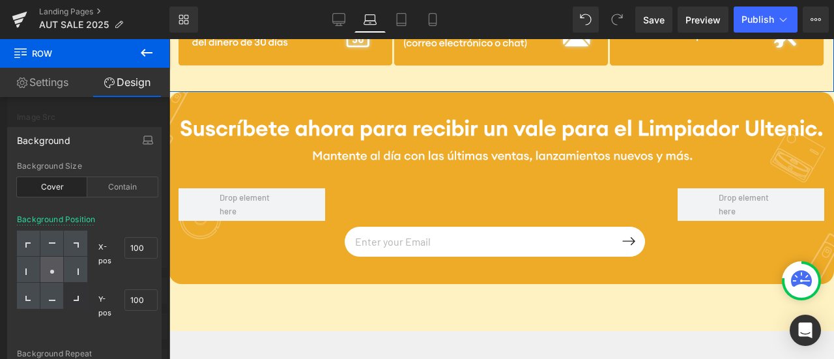
type input "50"
drag, startPoint x: 146, startPoint y: 246, endPoint x: 95, endPoint y: 251, distance: 51.1
click at [99, 251] on div "X-pos 46% 46" at bounding box center [127, 254] width 59 height 47
click at [146, 244] on input "46" at bounding box center [141, 248] width 33 height 22
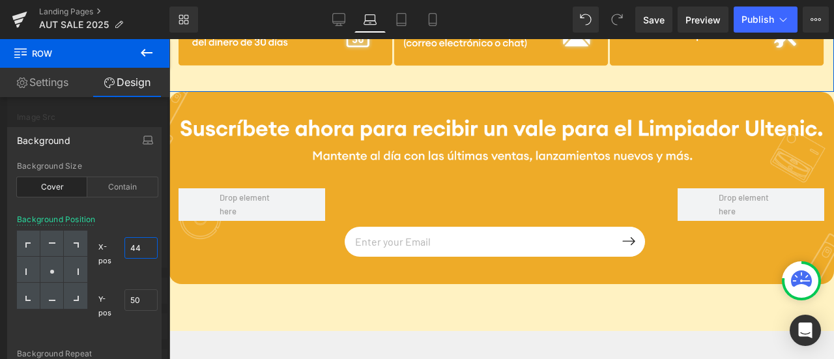
drag, startPoint x: 144, startPoint y: 245, endPoint x: 123, endPoint y: 247, distance: 21.6
click at [123, 247] on div "X-pos 44% 44" at bounding box center [127, 254] width 59 height 47
type input "100"
drag, startPoint x: 140, startPoint y: 302, endPoint x: 121, endPoint y: 299, distance: 19.2
click at [121, 299] on div "Y-pos 52% 52" at bounding box center [127, 306] width 59 height 47
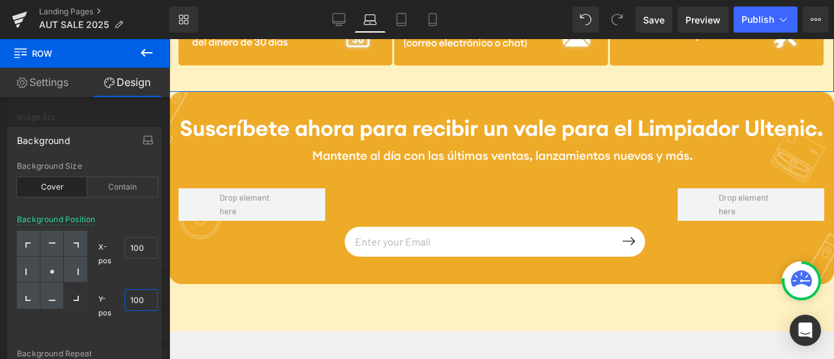
type input "100"
click at [143, 321] on div at bounding box center [141, 321] width 33 height 8
click at [85, 349] on div "Background Repeat" at bounding box center [87, 353] width 141 height 9
click at [74, 352] on div "Background Repeat" at bounding box center [87, 353] width 141 height 9
click at [73, 352] on div "Background Repeat" at bounding box center [87, 353] width 141 height 9
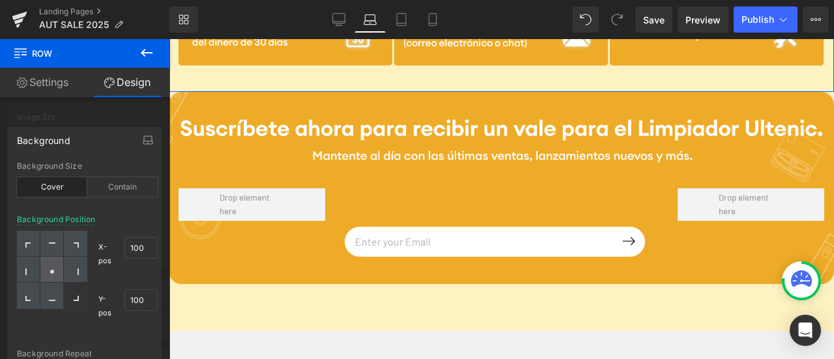
click at [59, 275] on div at bounding box center [51, 270] width 23 height 26
type input "50"
click at [72, 352] on div "Background Repeat" at bounding box center [87, 353] width 141 height 9
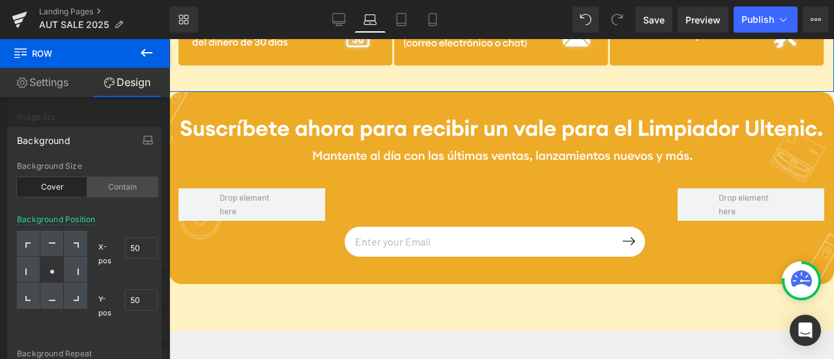
click at [121, 190] on div "Contain" at bounding box center [122, 187] width 70 height 20
click at [83, 351] on div "Background Repeat" at bounding box center [87, 353] width 141 height 9
click at [83, 352] on div "Background Repeat" at bounding box center [87, 353] width 141 height 9
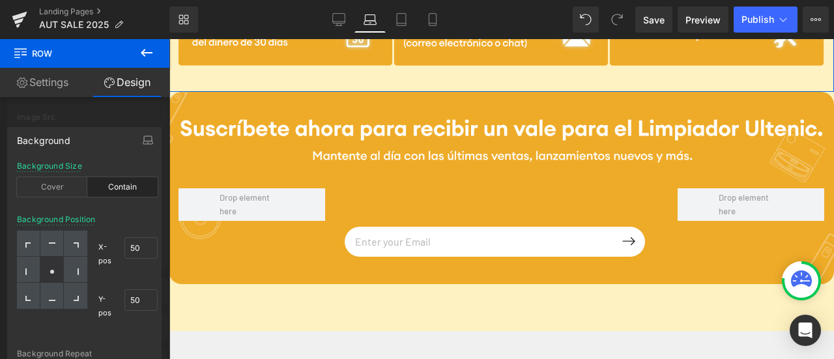
click at [82, 352] on div "Background Repeat" at bounding box center [87, 353] width 141 height 9
click at [56, 184] on div "Cover" at bounding box center [52, 187] width 70 height 20
click at [94, 351] on div "Background Repeat" at bounding box center [87, 353] width 141 height 9
click at [53, 298] on icon at bounding box center [52, 298] width 7 height 7
type input "50"
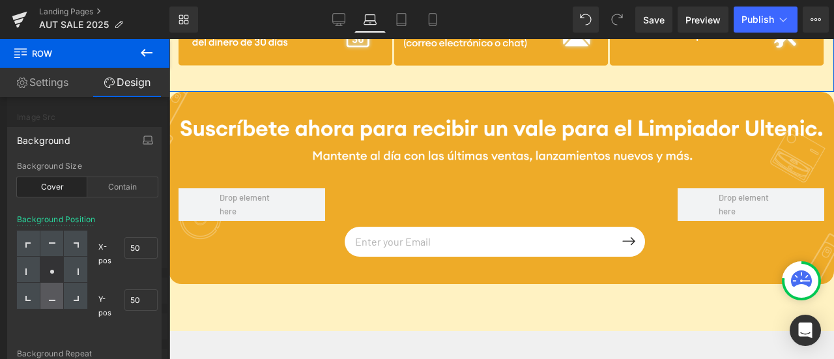
type input "100"
click at [53, 298] on icon at bounding box center [52, 298] width 7 height 7
drag, startPoint x: 53, startPoint y: 298, endPoint x: 51, endPoint y: 273, distance: 24.9
click at [52, 298] on icon at bounding box center [52, 298] width 7 height 7
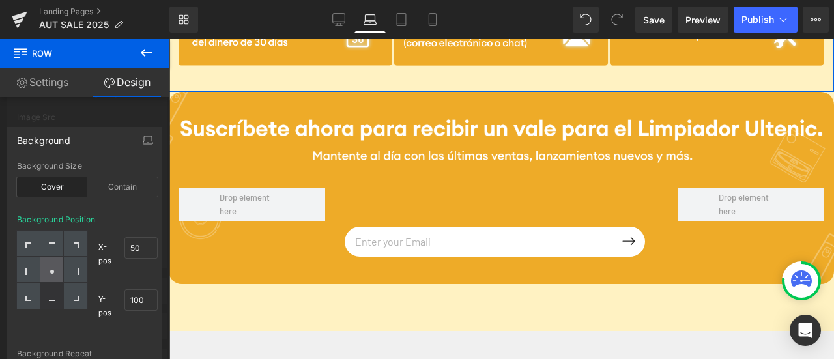
click at [51, 271] on circle at bounding box center [52, 272] width 4 height 4
type input "50"
click at [51, 271] on circle at bounding box center [52, 272] width 4 height 4
drag, startPoint x: 146, startPoint y: 244, endPoint x: 123, endPoint y: 242, distance: 23.6
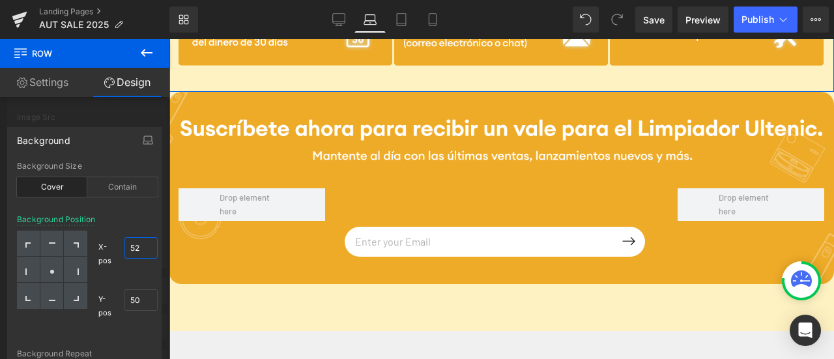
click at [123, 242] on div "X-pos 52% 52" at bounding box center [127, 254] width 59 height 47
type input "100"
drag, startPoint x: 111, startPoint y: 293, endPoint x: 82, endPoint y: 258, distance: 44.9
click at [83, 279] on div "X-pos 100% 100 Y-pos 51% 51" at bounding box center [87, 280] width 141 height 99
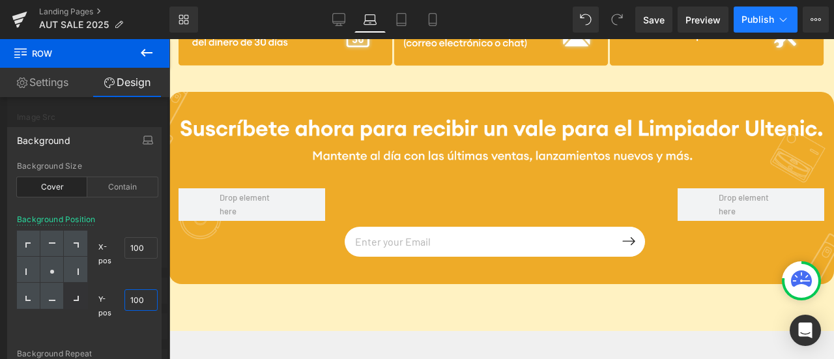
type input "100"
click at [750, 20] on span "Publish" at bounding box center [758, 19] width 33 height 10
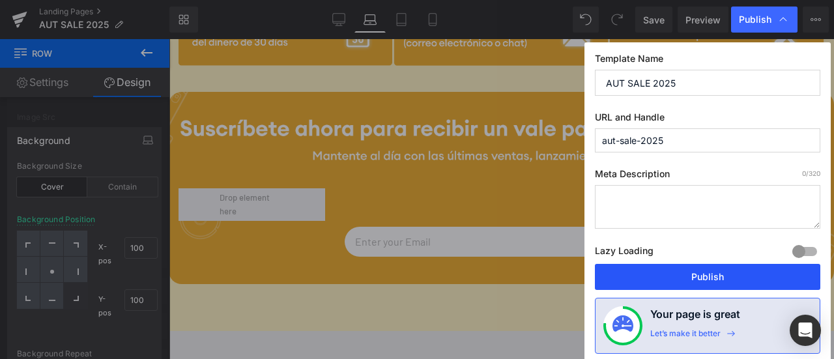
drag, startPoint x: 709, startPoint y: 279, endPoint x: 542, endPoint y: 239, distance: 171.6
click at [709, 279] on button "Publish" at bounding box center [708, 277] width 226 height 26
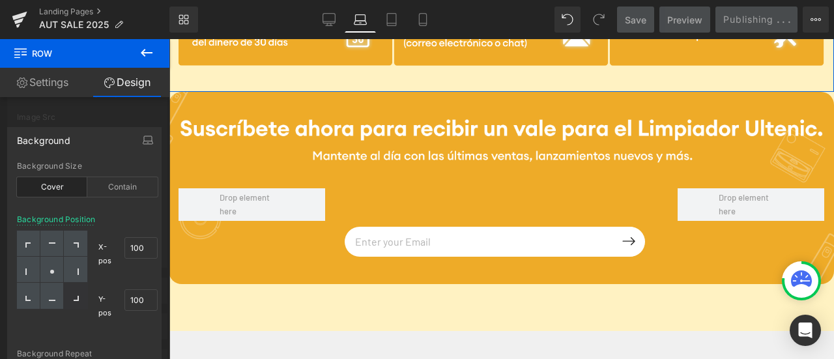
click at [111, 334] on div "Background Position X-pos 100% 100 Y-pos 100% 100" at bounding box center [87, 282] width 141 height 134
click at [108, 341] on div "Background Position X-pos 100% 100 Y-pos 100% 100" at bounding box center [87, 282] width 141 height 134
click at [161, 102] on div at bounding box center [85, 202] width 170 height 327
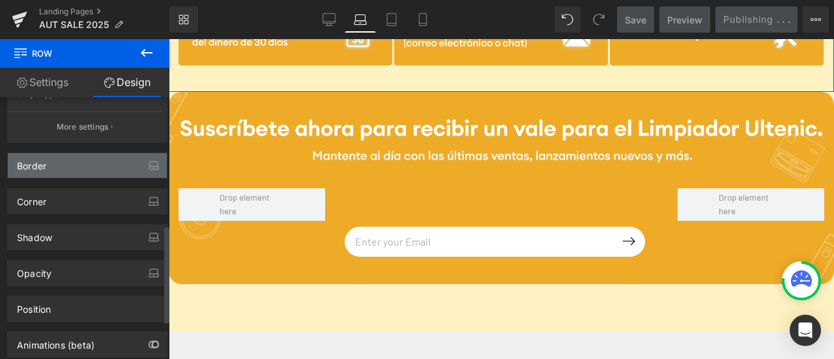
scroll to position [256, 0]
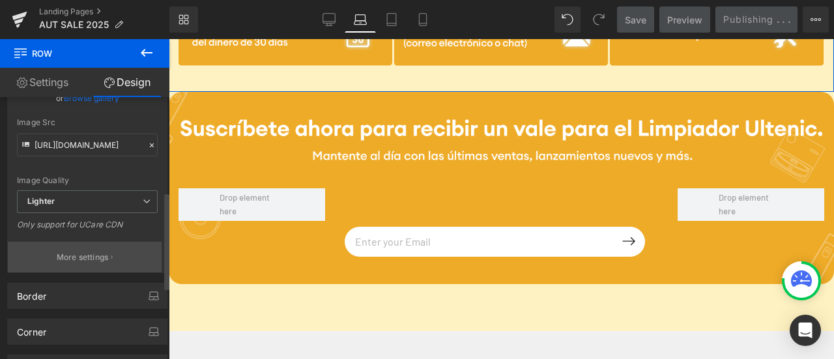
click at [99, 255] on p "More settings" at bounding box center [83, 258] width 52 height 12
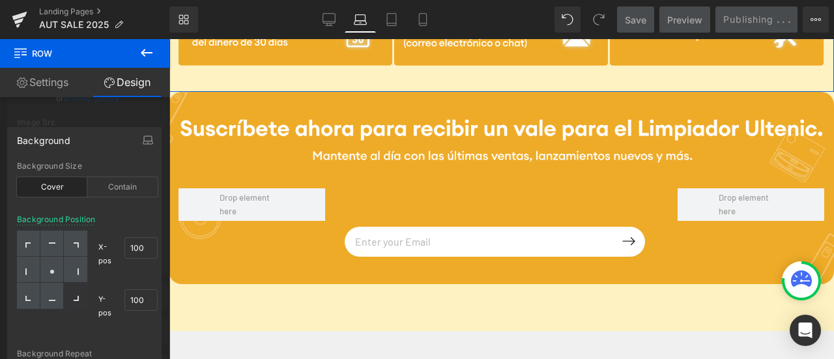
drag, startPoint x: 100, startPoint y: 146, endPoint x: 101, endPoint y: 122, distance: 24.2
click at [101, 122] on div "Background cover Background Size Cover Contain 100% 100% Background Position X-…" at bounding box center [85, 307] width 170 height 380
click at [145, 141] on icon "button" at bounding box center [148, 142] width 10 height 3
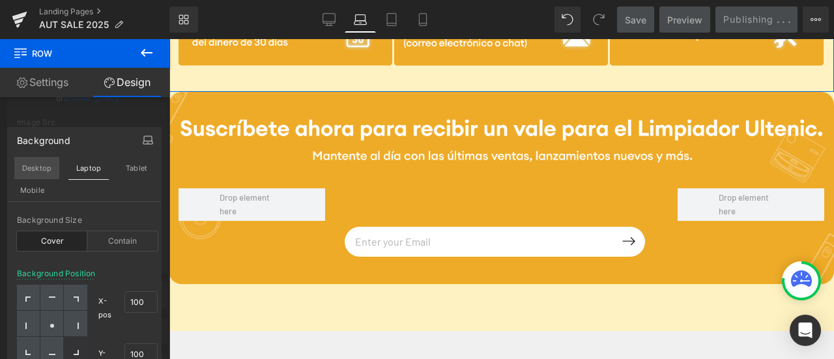
click at [48, 167] on button "Desktop" at bounding box center [36, 168] width 45 height 22
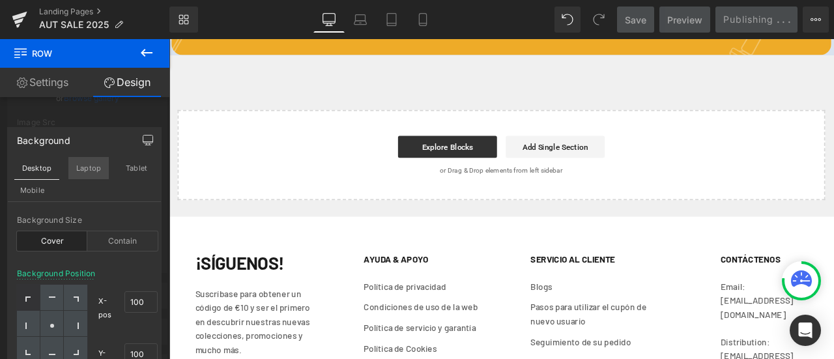
type input "0"
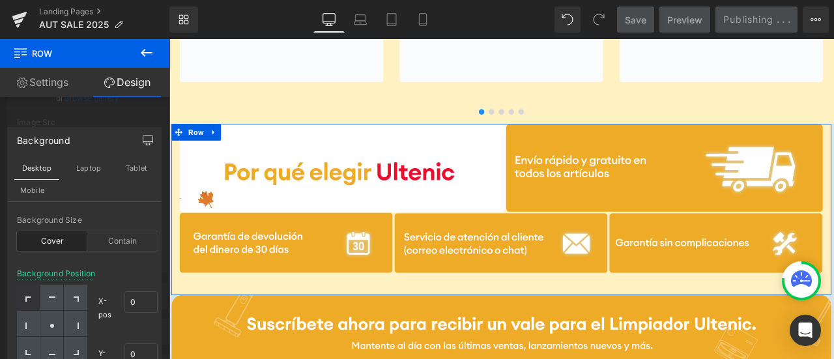
scroll to position [2861, 0]
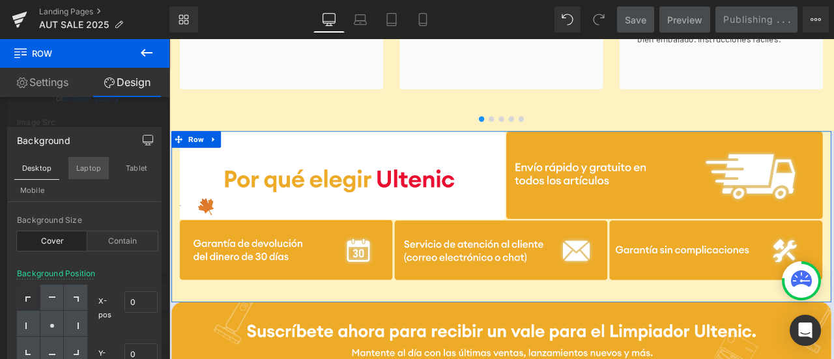
click at [87, 173] on button "Laptop" at bounding box center [88, 168] width 40 height 22
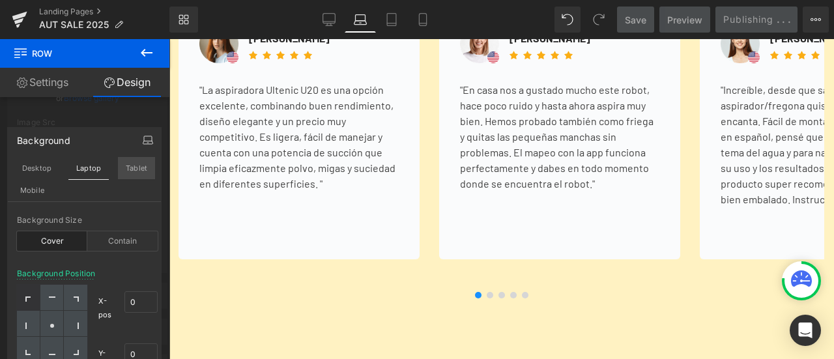
type input "100"
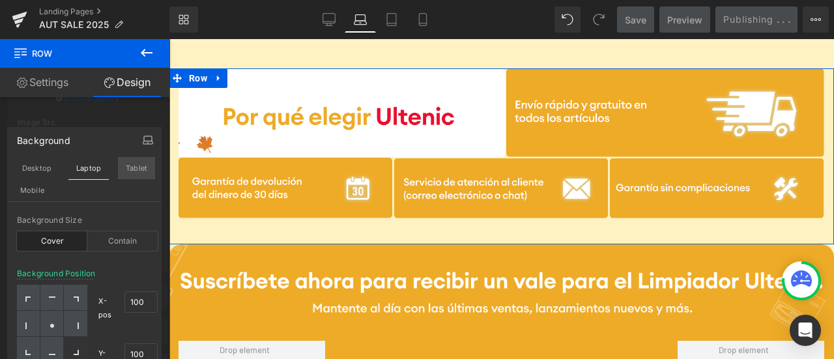
click at [140, 169] on button "Tablet" at bounding box center [136, 168] width 37 height 22
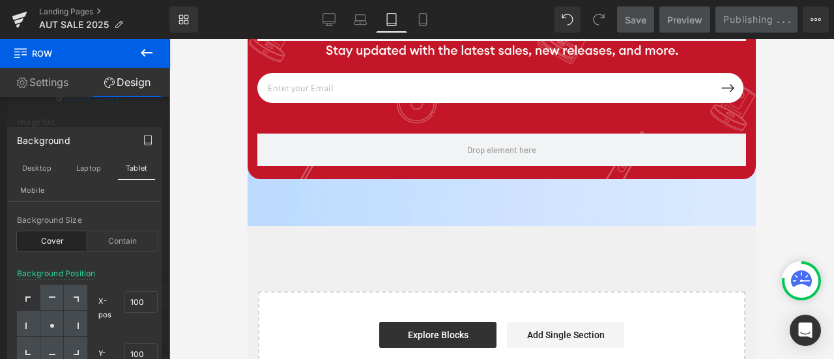
type input "0"
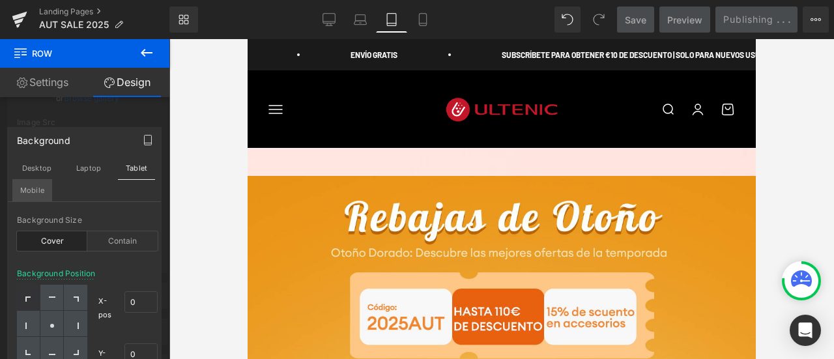
click at [43, 190] on button "Mobile" at bounding box center [32, 190] width 40 height 22
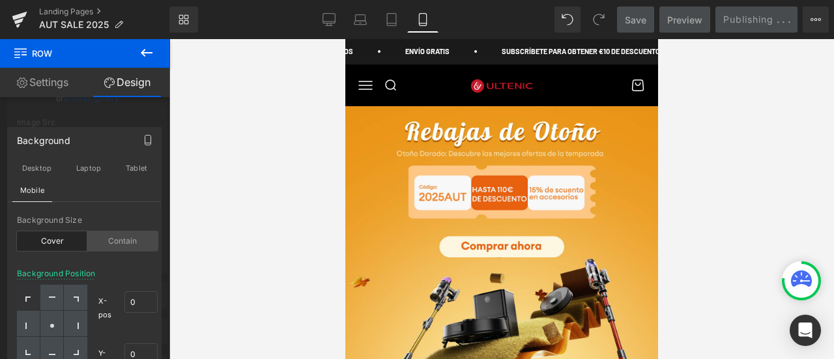
click at [124, 235] on div "Contain" at bounding box center [122, 241] width 70 height 20
click at [85, 277] on div "Background Position" at bounding box center [56, 273] width 78 height 9
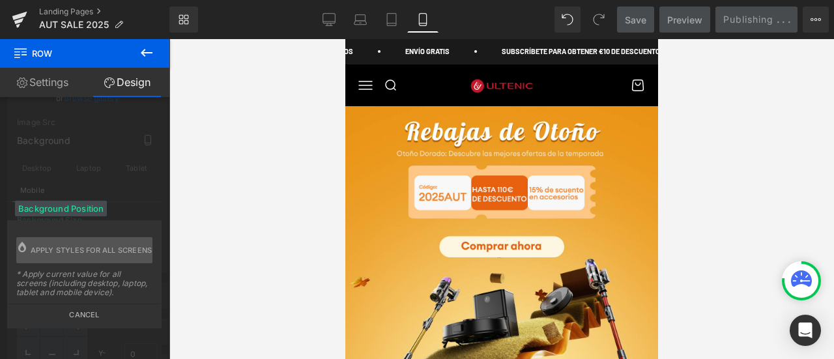
click at [90, 319] on button "Cancel" at bounding box center [84, 311] width 152 height 15
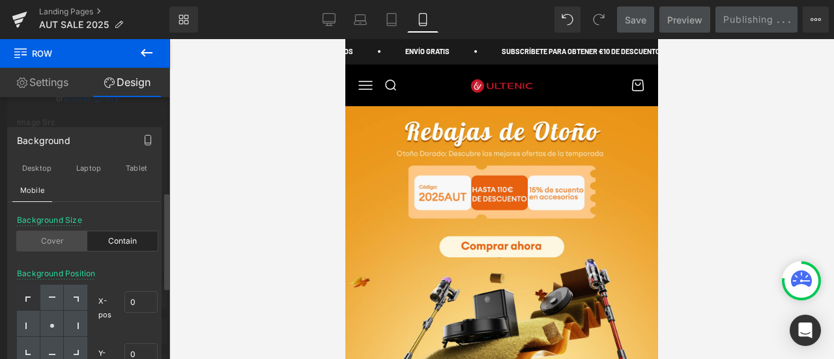
click at [71, 237] on div "Cover" at bounding box center [52, 241] width 70 height 20
click at [124, 237] on div "Contain" at bounding box center [122, 241] width 70 height 20
click at [166, 358] on b at bounding box center [166, 315] width 8 height 96
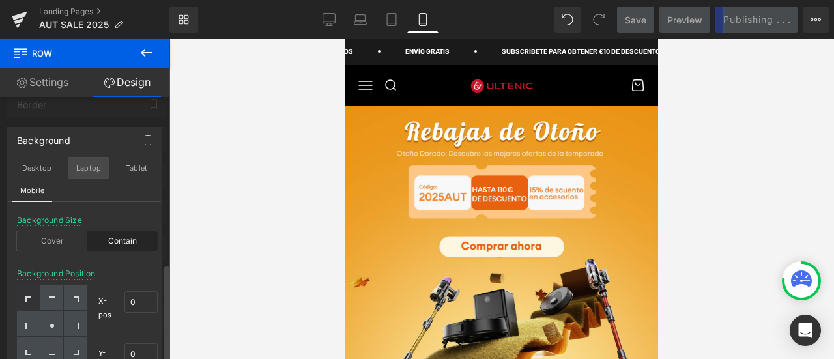
click at [95, 175] on button "Laptop" at bounding box center [88, 168] width 40 height 22
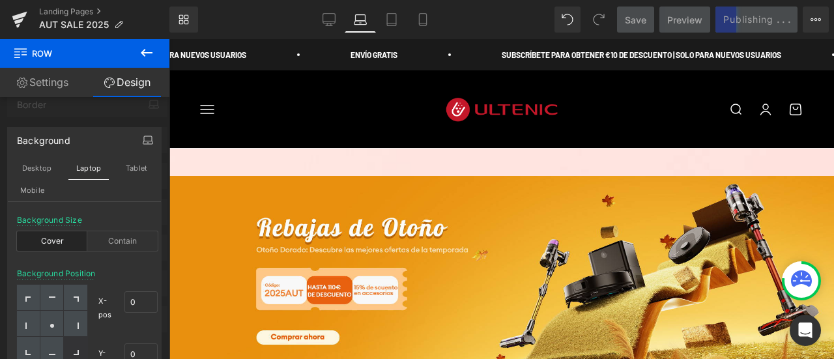
type input "100"
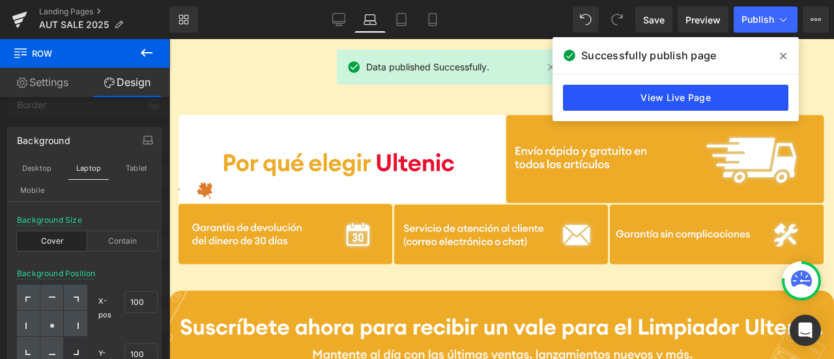
click at [634, 89] on link "View Live Page" at bounding box center [676, 98] width 226 height 26
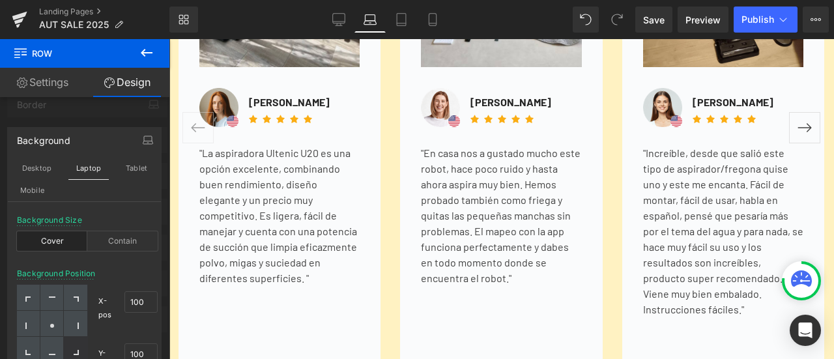
scroll to position [2689, 0]
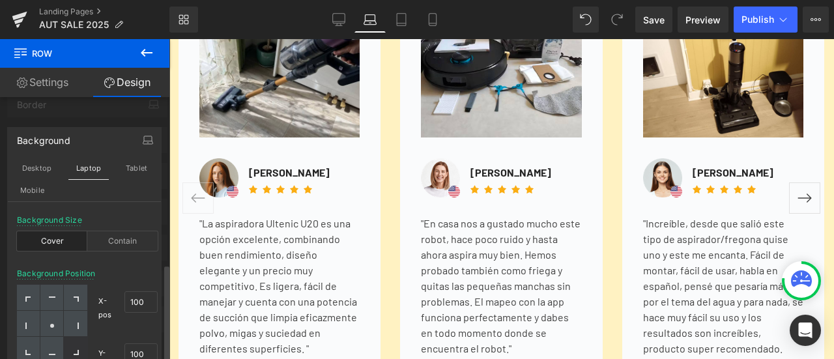
click at [100, 119] on div at bounding box center [85, 202] width 170 height 327
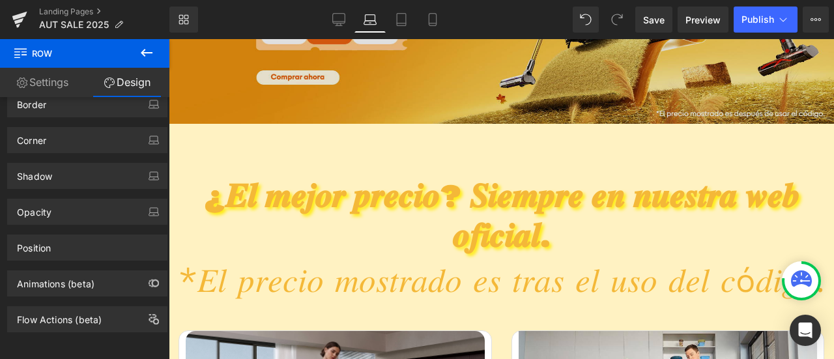
scroll to position [65, 0]
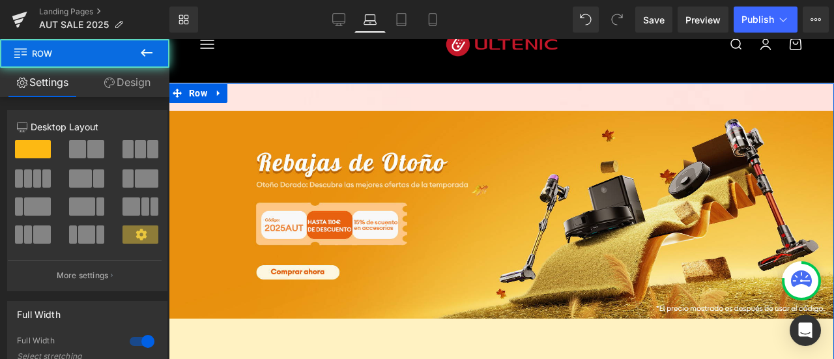
click at [141, 82] on link "Design" at bounding box center [127, 82] width 85 height 29
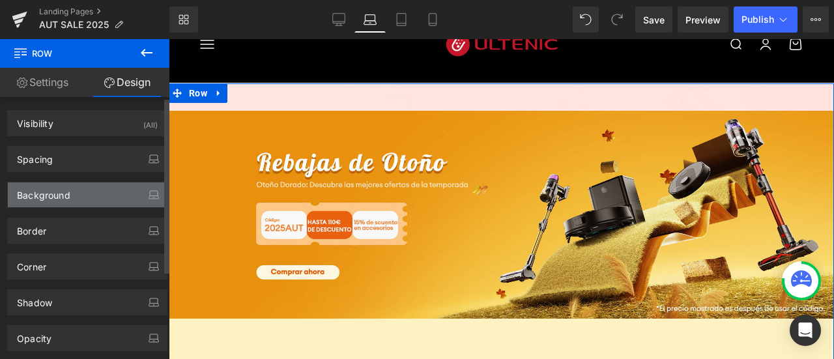
click at [106, 192] on div "Background" at bounding box center [87, 195] width 159 height 25
type input "#ffffff"
type input "100"
type input "[URL][DOMAIN_NAME]"
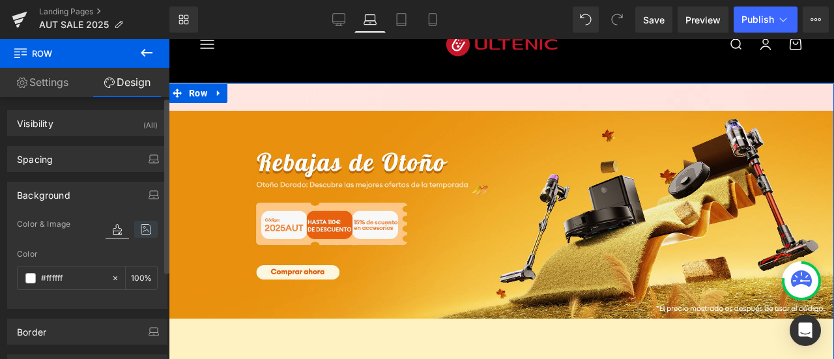
click at [143, 228] on icon at bounding box center [145, 229] width 23 height 17
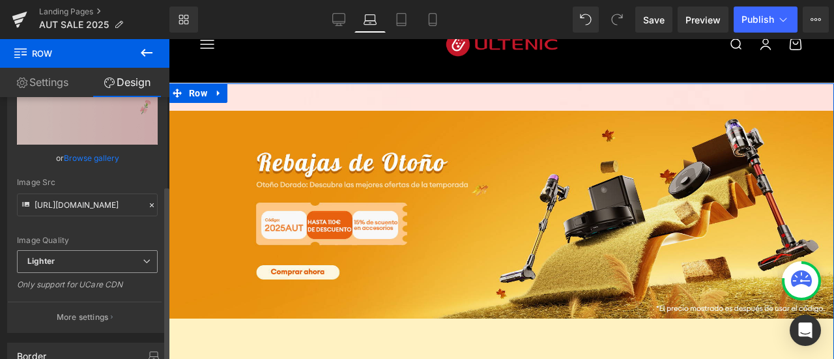
scroll to position [261, 0]
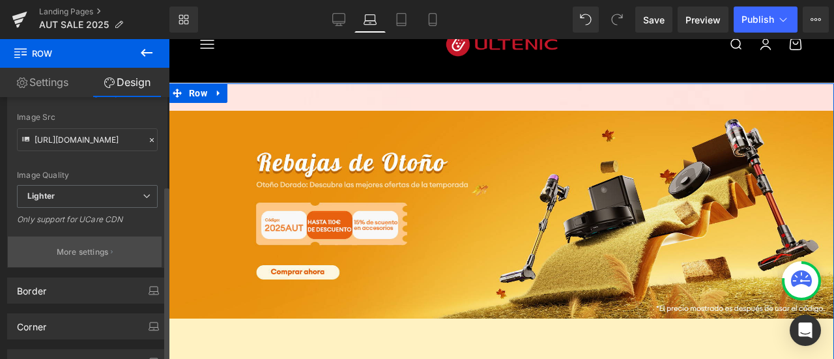
click at [95, 248] on p "More settings" at bounding box center [83, 252] width 52 height 12
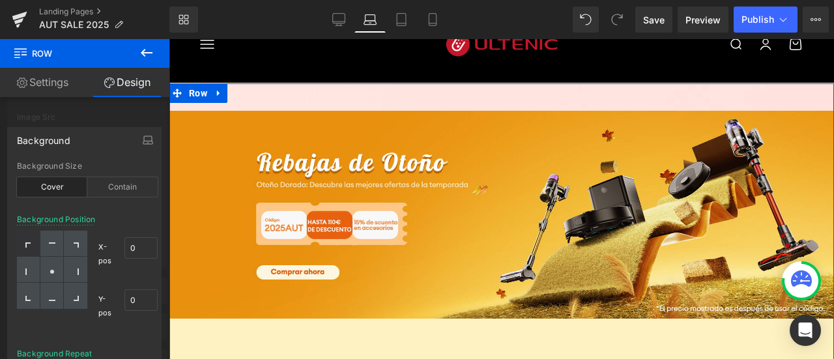
click at [83, 353] on div "Background Repeat" at bounding box center [54, 353] width 75 height 9
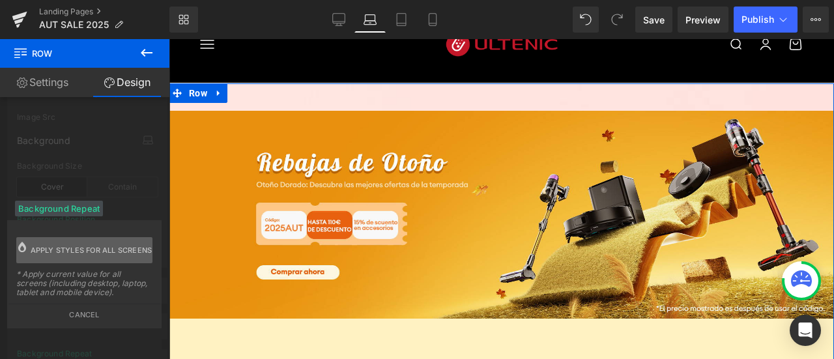
click at [75, 251] on span "Apply styles for all screens" at bounding box center [92, 250] width 122 height 26
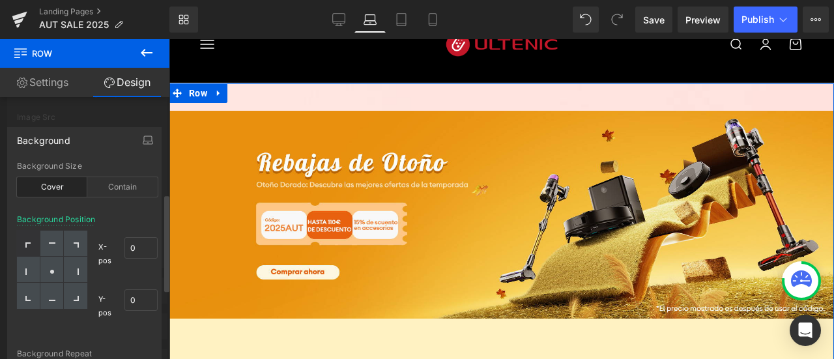
click at [78, 354] on div "Background Repeat" at bounding box center [87, 353] width 141 height 9
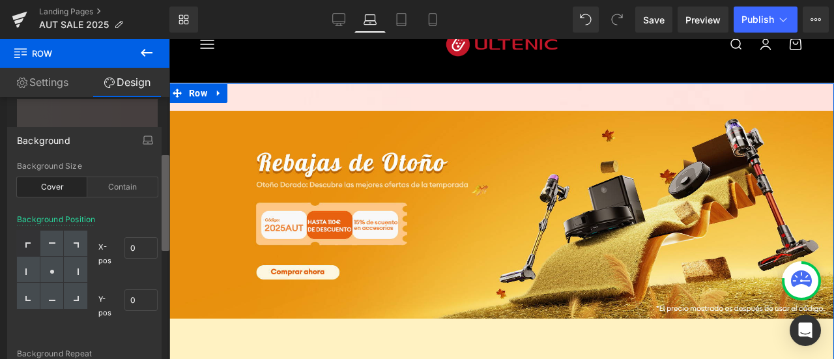
scroll to position [136, 0]
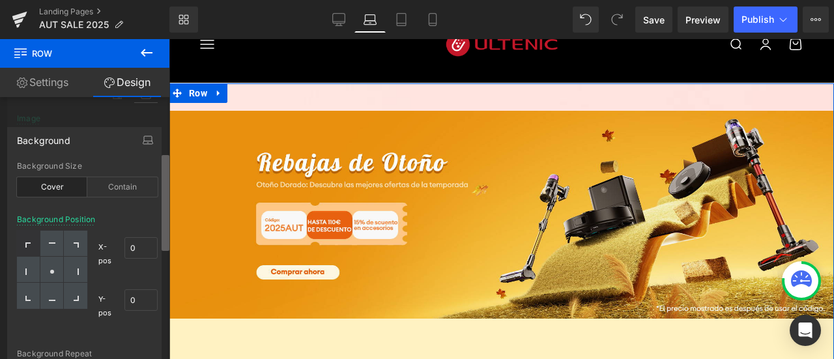
click at [168, 238] on b at bounding box center [166, 203] width 8 height 96
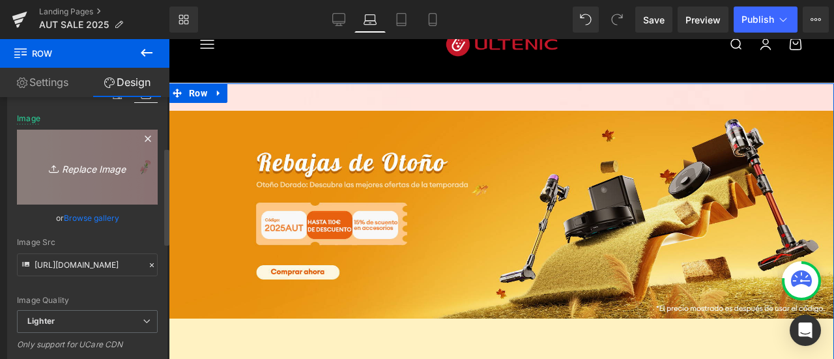
click at [80, 164] on icon "Replace Image" at bounding box center [87, 167] width 104 height 16
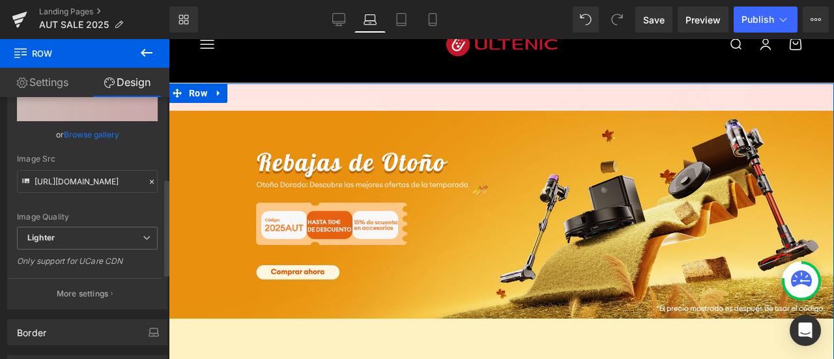
scroll to position [266, 0]
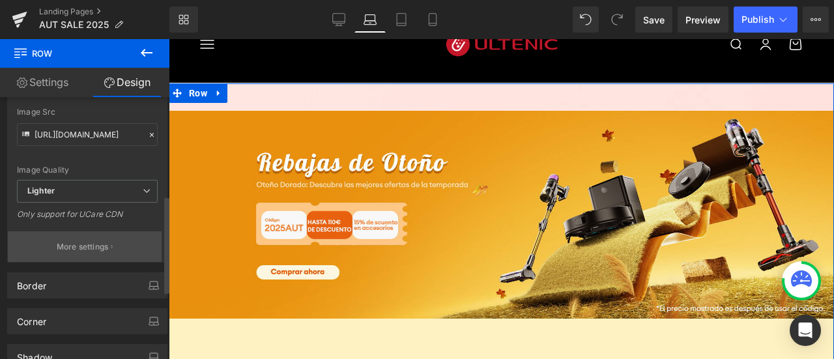
click at [87, 243] on p "More settings" at bounding box center [83, 247] width 52 height 12
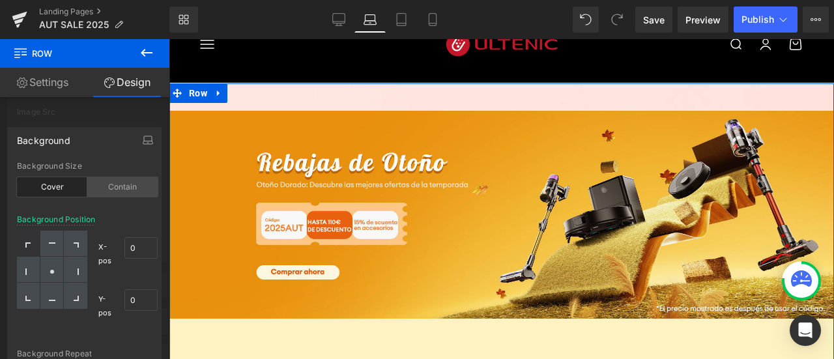
click at [121, 184] on div "Contain" at bounding box center [122, 187] width 70 height 20
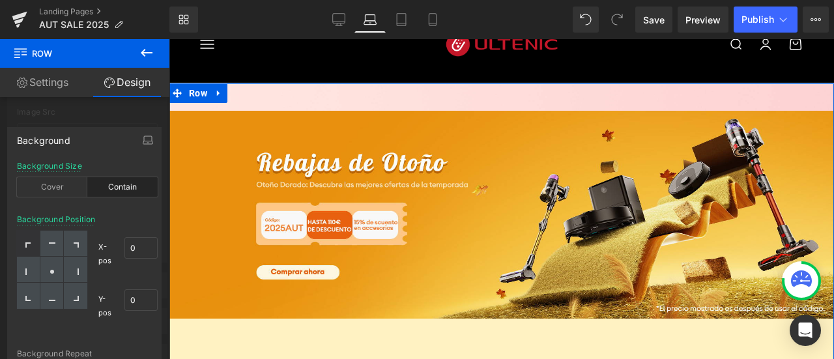
click at [68, 350] on div "Background Repeat" at bounding box center [87, 353] width 141 height 9
click at [68, 352] on div "Background Repeat" at bounding box center [87, 353] width 141 height 9
click at [68, 353] on div "Background Repeat" at bounding box center [87, 353] width 141 height 9
click at [72, 347] on div "Background Position X-pos 0% 0 Y-pos 0% 0" at bounding box center [87, 282] width 141 height 134
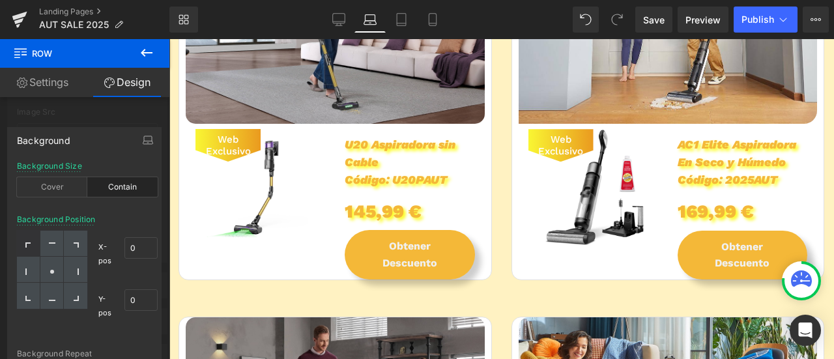
scroll to position [913, 0]
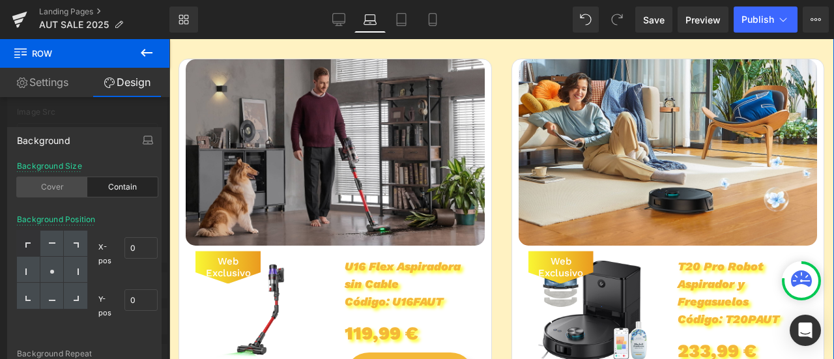
click at [66, 195] on div "Cover" at bounding box center [52, 187] width 70 height 20
click at [74, 354] on div "Background Repeat" at bounding box center [87, 353] width 141 height 9
click at [153, 135] on icon "button" at bounding box center [148, 140] width 10 height 10
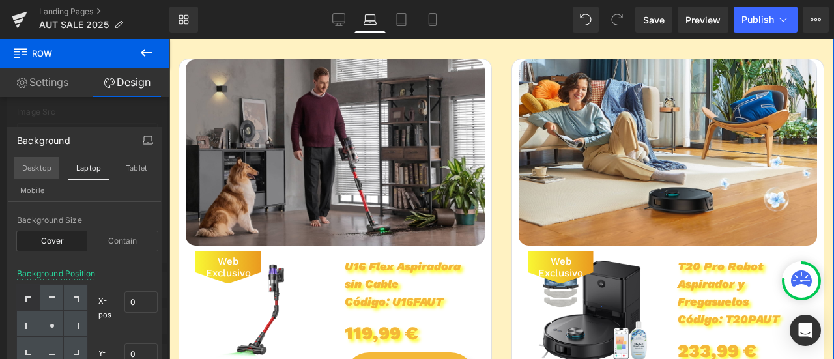
click at [45, 162] on button "Desktop" at bounding box center [36, 168] width 45 height 22
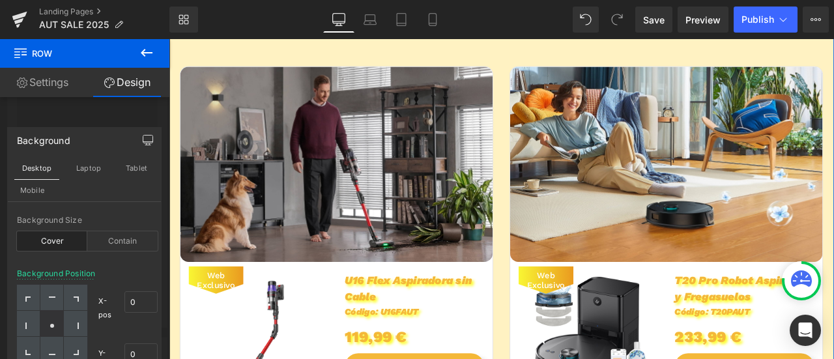
type input "50"
type input "[URL][DOMAIN_NAME]"
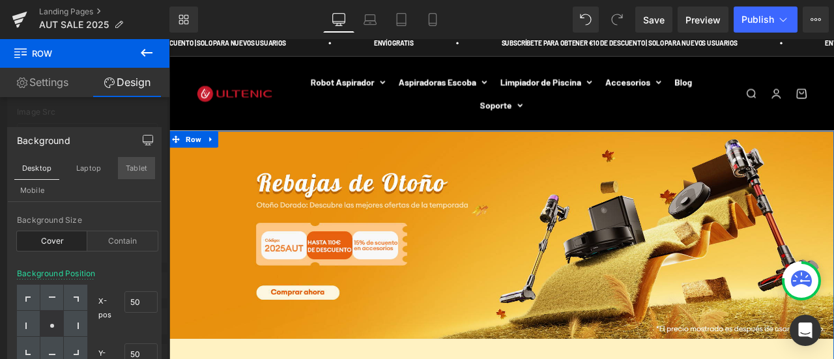
click at [132, 173] on button "Tablet" at bounding box center [136, 168] width 37 height 22
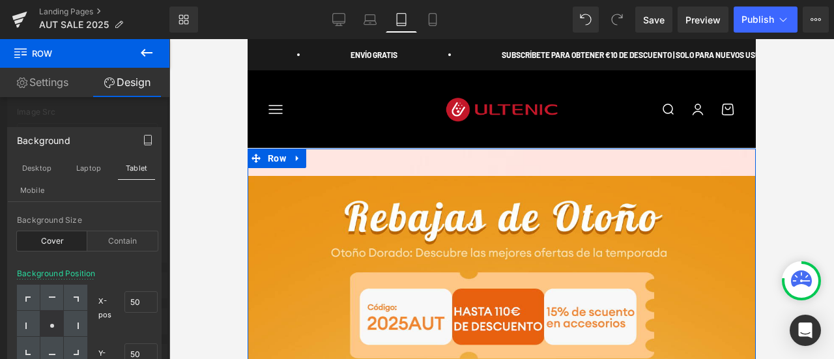
type input "0"
type input "[URL][DOMAIN_NAME]"
click at [27, 84] on link "Settings" at bounding box center [42, 82] width 85 height 29
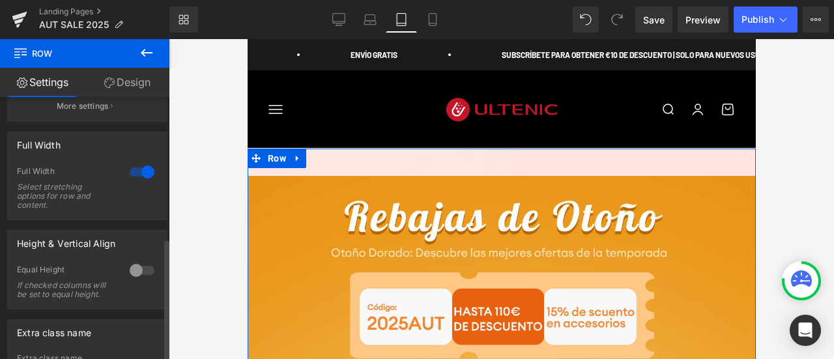
scroll to position [301, 0]
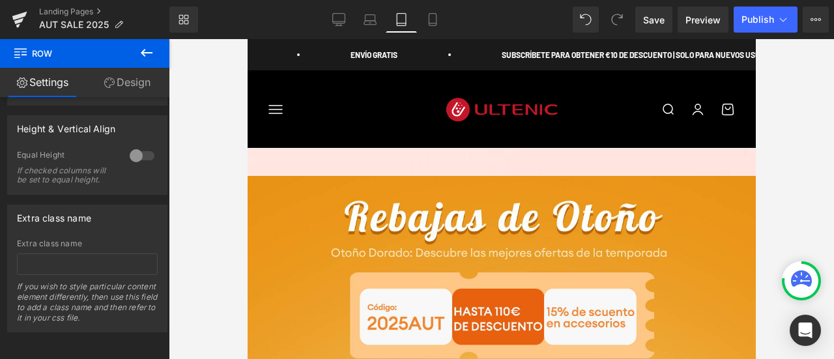
click at [151, 52] on icon at bounding box center [147, 53] width 12 height 8
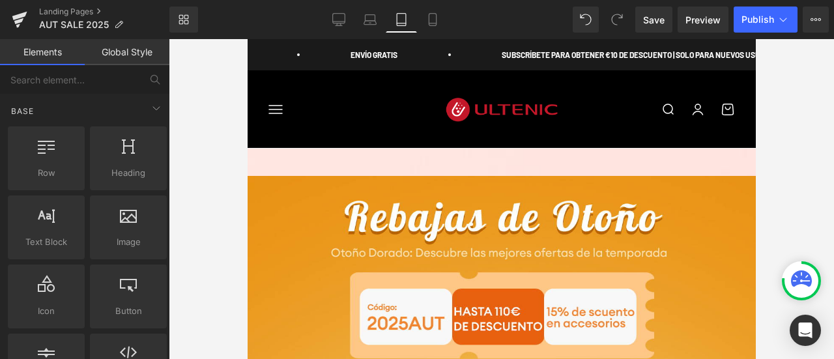
scroll to position [0, 0]
click at [352, 16] on link "Desktop" at bounding box center [338, 20] width 31 height 26
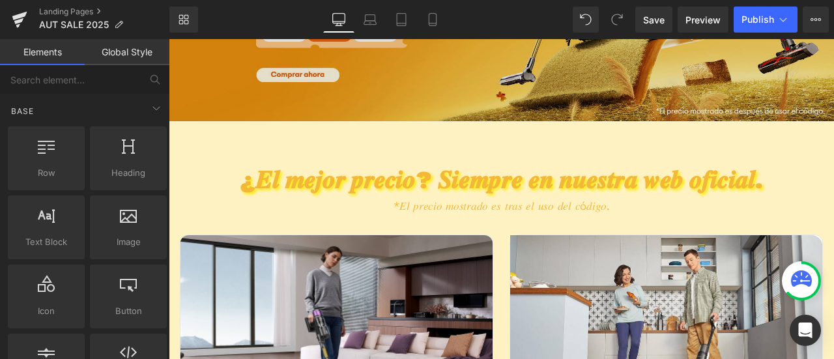
scroll to position [315, 0]
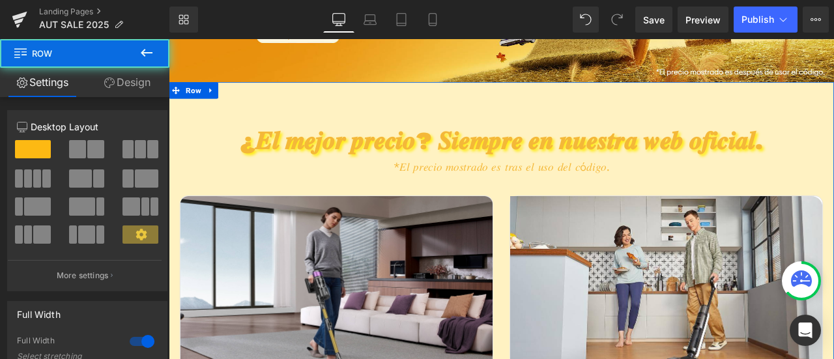
click at [110, 89] on link "Design" at bounding box center [127, 82] width 85 height 29
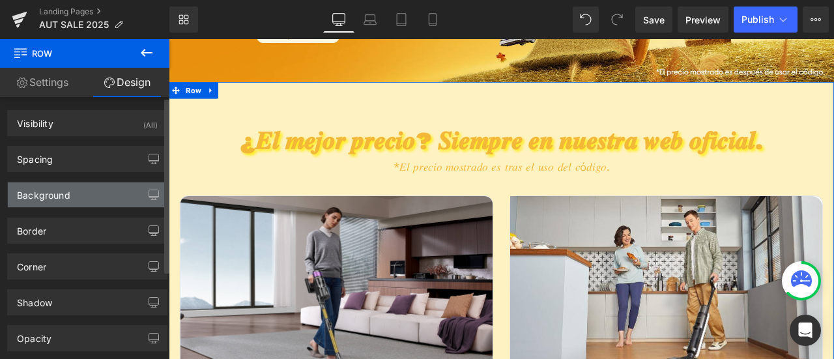
type input "100"
type input "[URL][DOMAIN_NAME]"
click at [113, 190] on div "Background" at bounding box center [87, 195] width 159 height 25
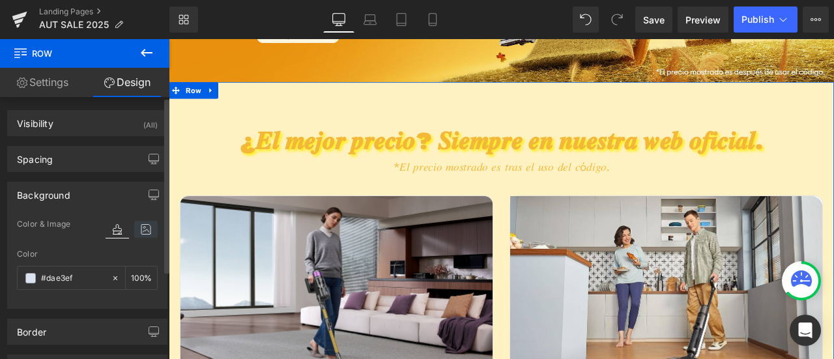
click at [140, 230] on icon at bounding box center [145, 229] width 23 height 17
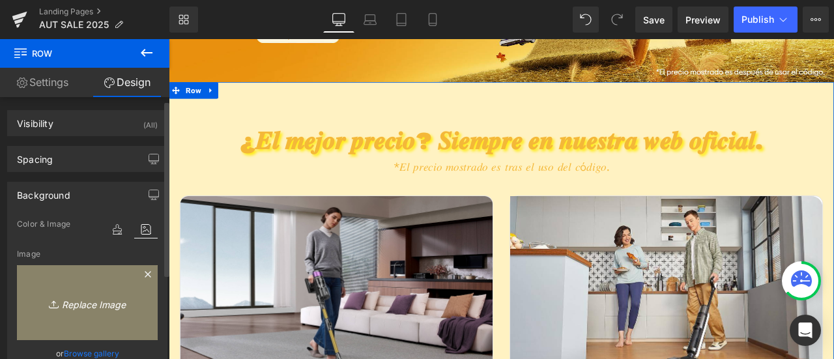
scroll to position [196, 0]
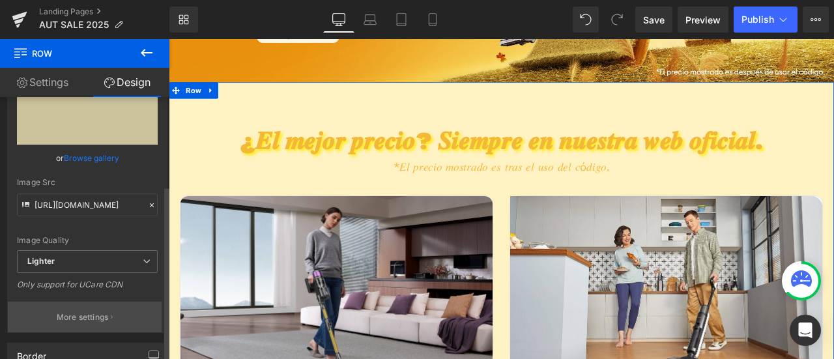
click at [87, 316] on p "More settings" at bounding box center [83, 318] width 52 height 12
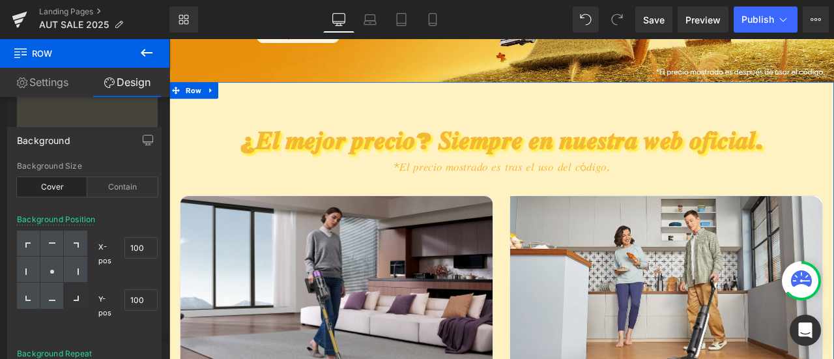
click at [81, 351] on div "Background Repeat" at bounding box center [54, 353] width 75 height 9
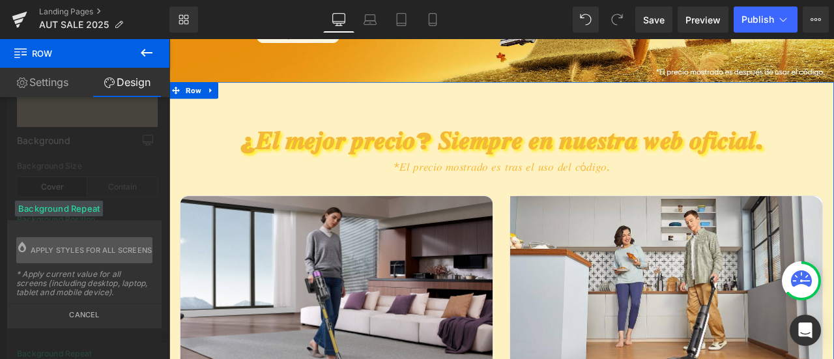
click at [95, 317] on button "Cancel" at bounding box center [84, 311] width 152 height 15
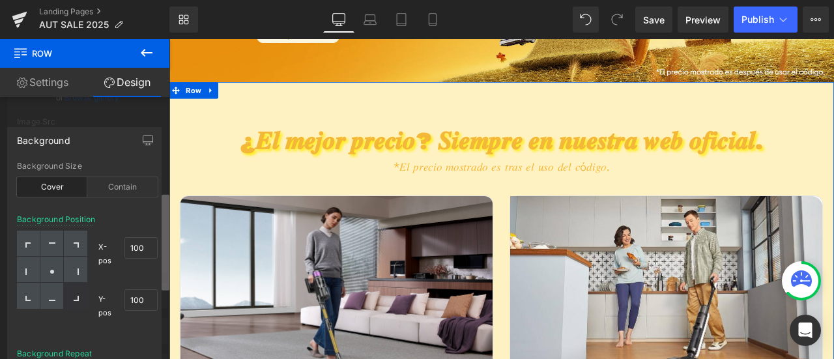
scroll to position [216, 0]
click at [162, 269] on b at bounding box center [166, 228] width 8 height 96
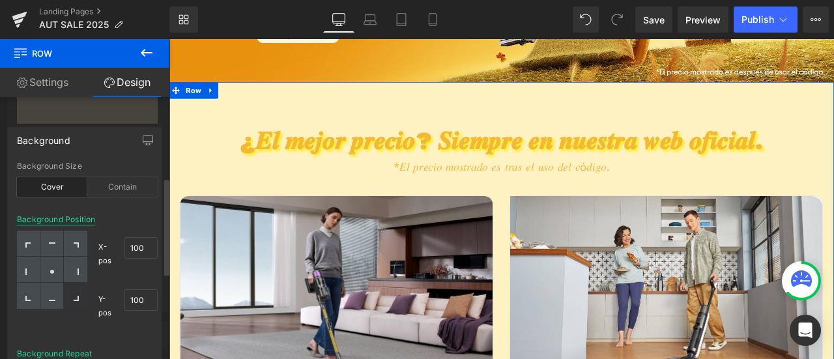
click at [89, 222] on div "Background Position" at bounding box center [56, 219] width 78 height 9
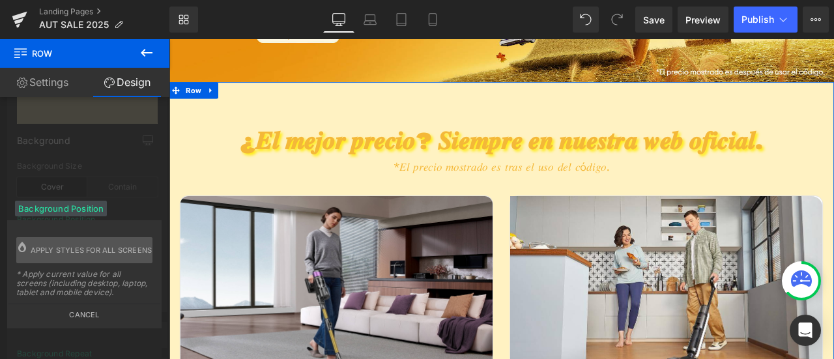
click at [96, 312] on button "Cancel" at bounding box center [84, 311] width 152 height 15
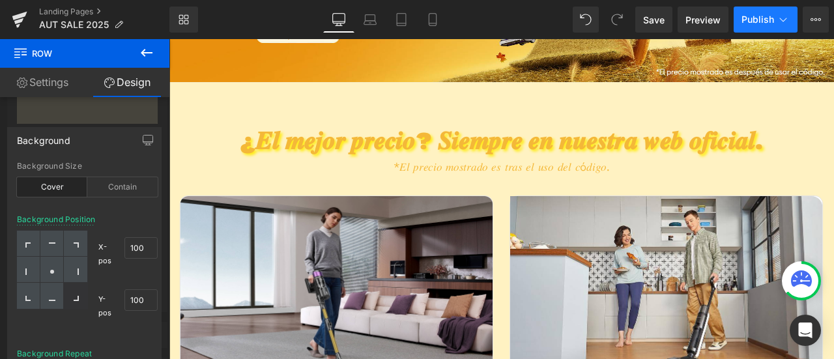
click at [771, 18] on span "Publish" at bounding box center [758, 19] width 33 height 10
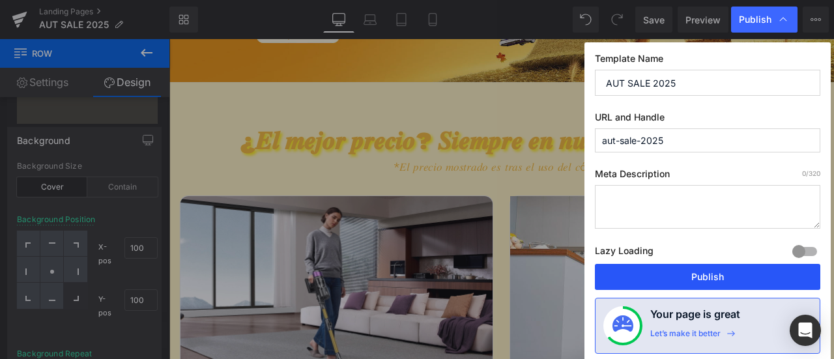
click at [707, 278] on button "Publish" at bounding box center [708, 277] width 226 height 26
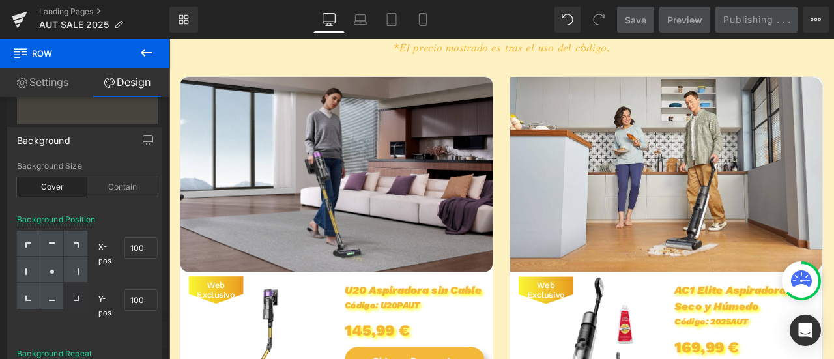
scroll to position [510, 0]
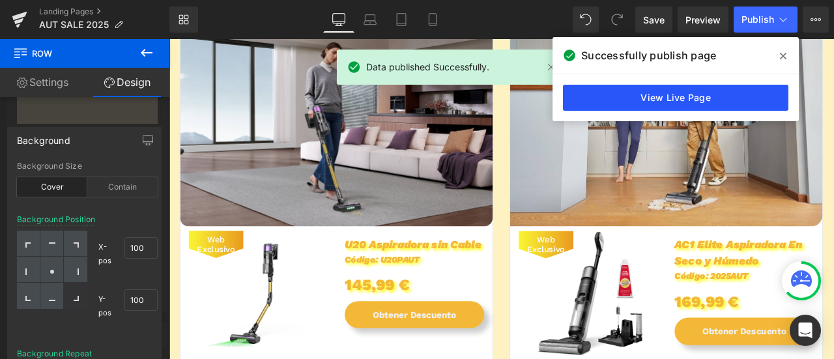
click at [601, 91] on link "View Live Page" at bounding box center [676, 98] width 226 height 26
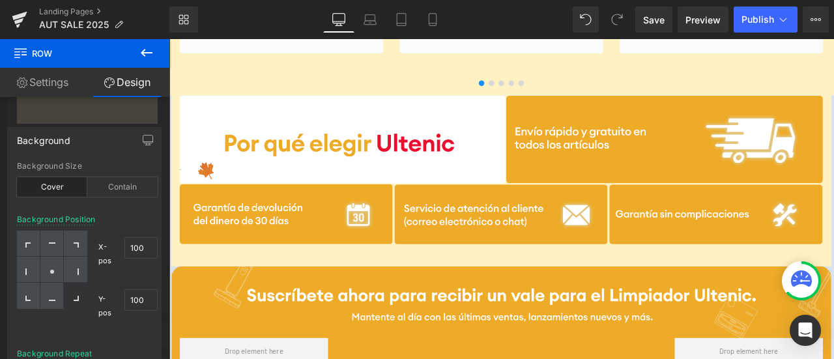
scroll to position [2899, 0]
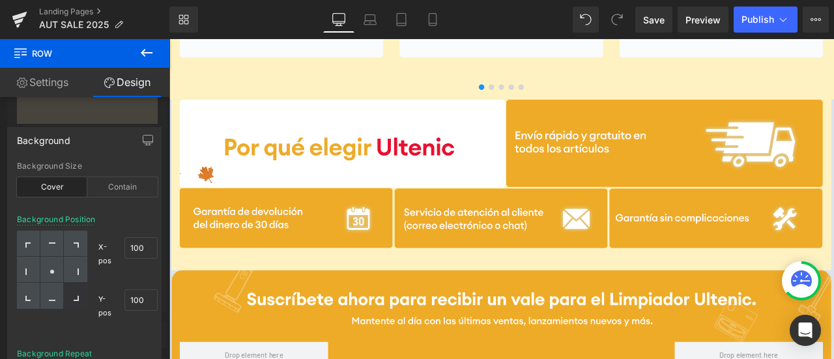
drag, startPoint x: 950, startPoint y: 216, endPoint x: 973, endPoint y: 311, distance: 97.4
click at [377, 20] on icon at bounding box center [370, 19] width 13 height 13
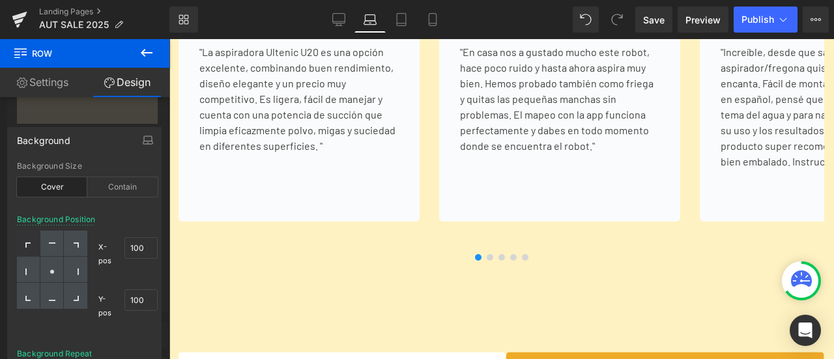
type input "0"
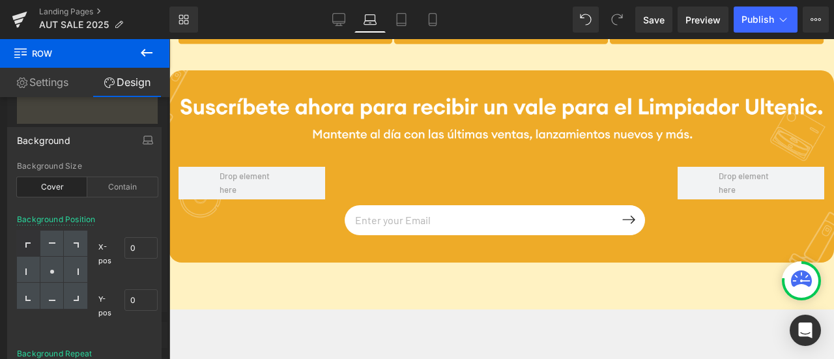
scroll to position [3626, 0]
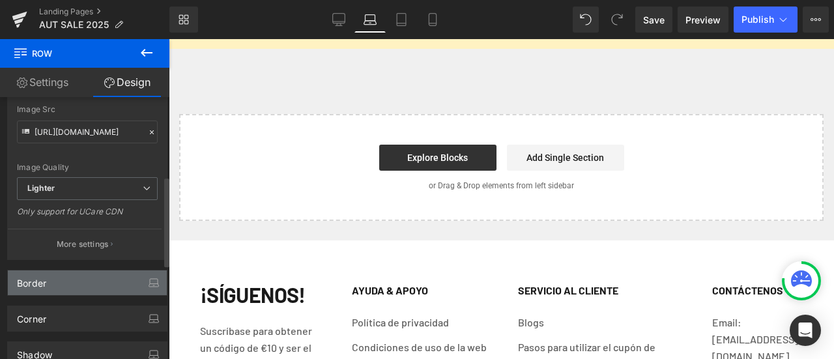
scroll to position [401, 0]
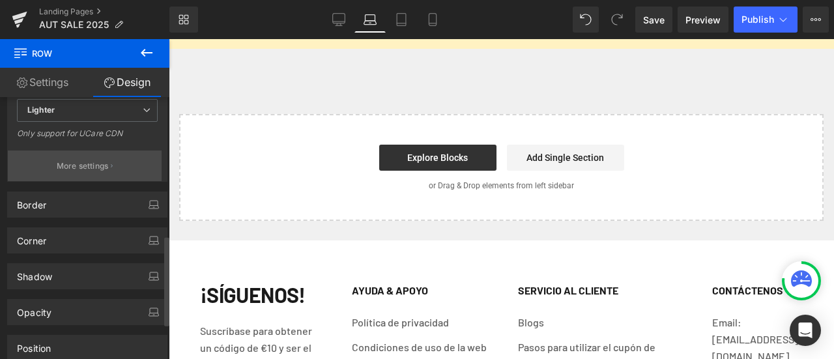
click at [107, 168] on p "More settings" at bounding box center [83, 166] width 52 height 12
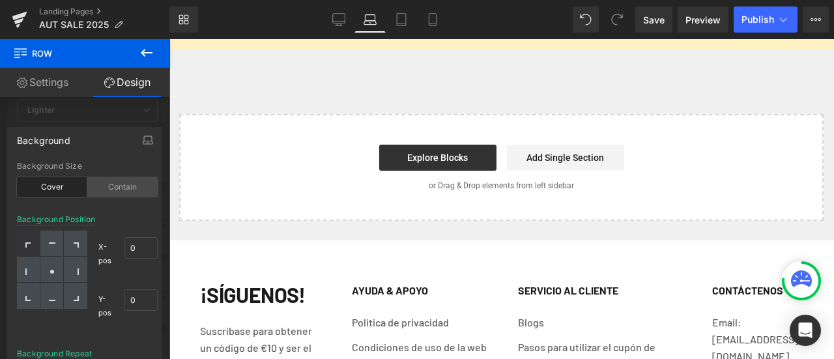
click at [111, 192] on div "Contain" at bounding box center [122, 187] width 70 height 20
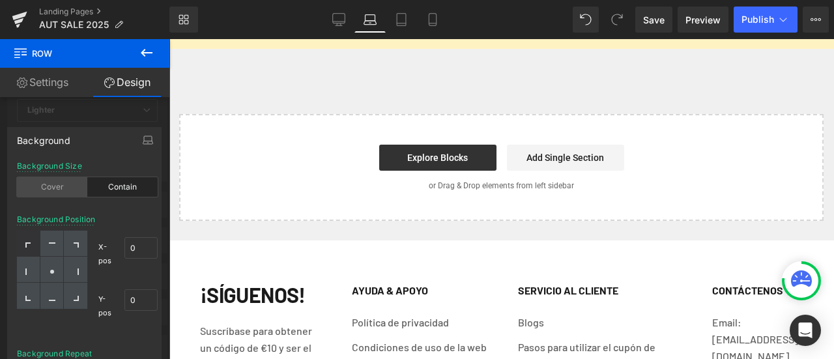
click at [80, 186] on div "Cover" at bounding box center [52, 187] width 70 height 20
click at [147, 59] on icon at bounding box center [147, 53] width 16 height 16
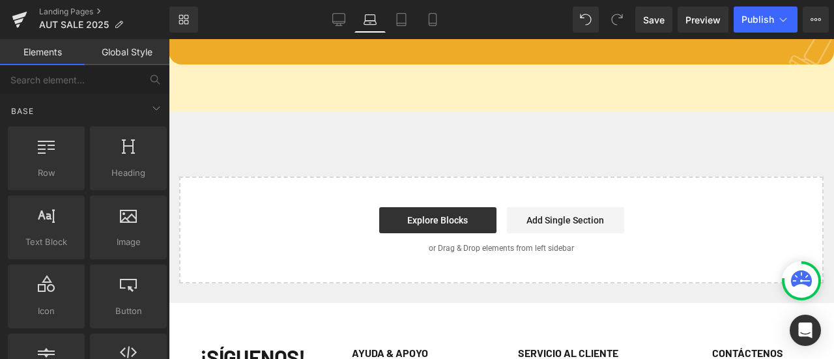
scroll to position [3365, 0]
